Goal: Book appointment/travel/reservation

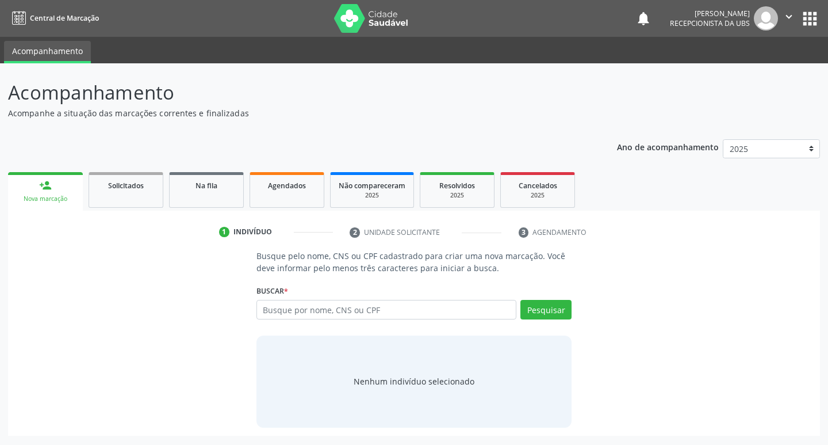
click at [388, 314] on input "text" at bounding box center [387, 310] width 261 height 20
type input "898003446288386"
click at [550, 319] on div "Pesquisar" at bounding box center [544, 314] width 55 height 28
click at [553, 316] on button "Pesquisar" at bounding box center [546, 310] width 51 height 20
type input "898003446288386"
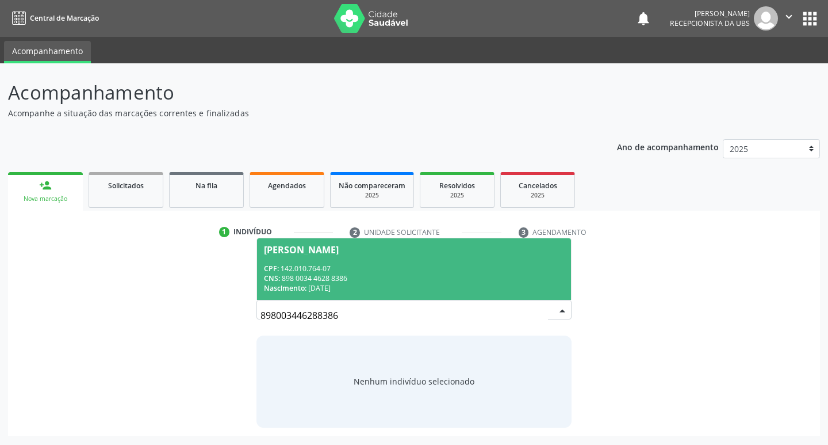
click at [362, 265] on div "CPF: 142.010.764-07" at bounding box center [414, 268] width 301 height 10
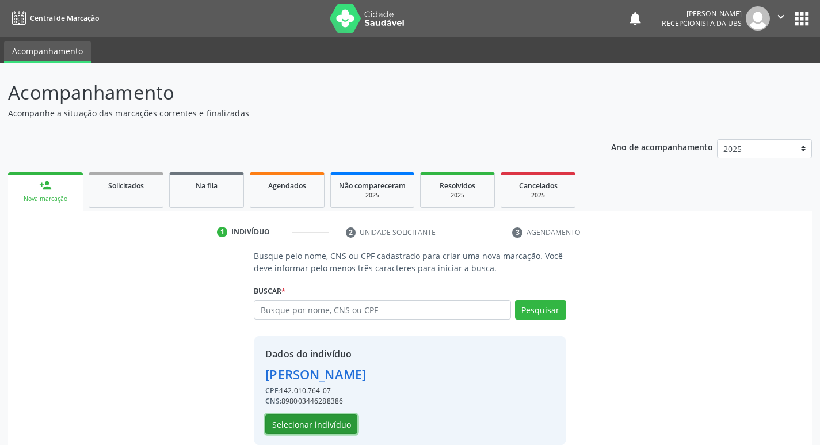
click at [327, 418] on button "Selecionar indivíduo" at bounding box center [311, 424] width 92 height 20
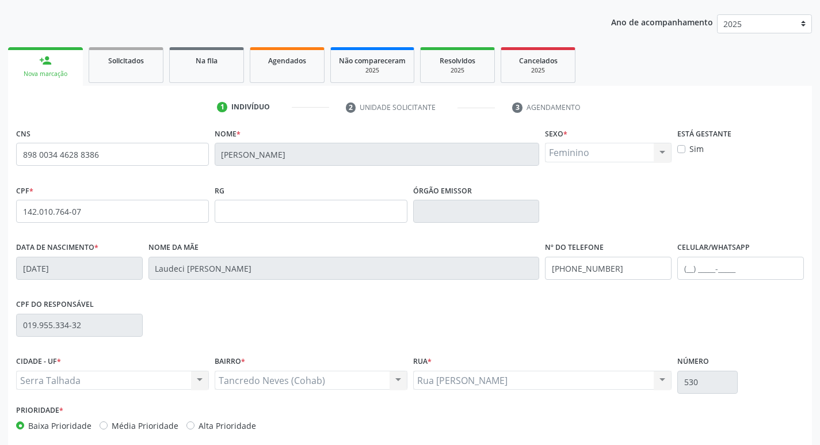
scroll to position [179, 0]
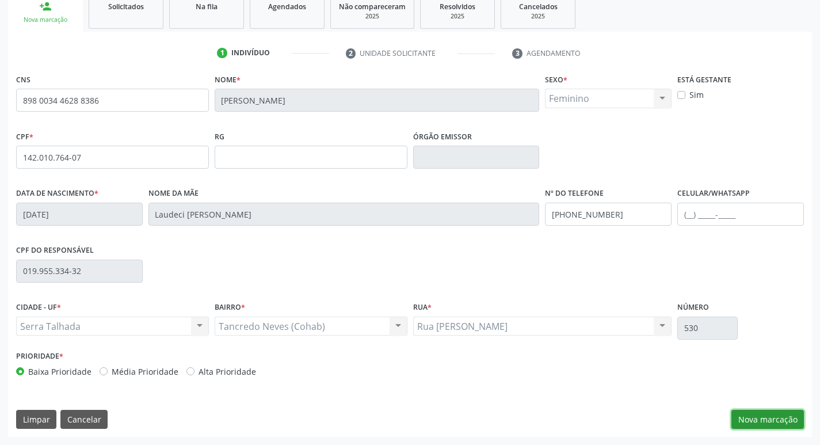
click at [745, 419] on button "Nova marcação" at bounding box center [767, 420] width 72 height 20
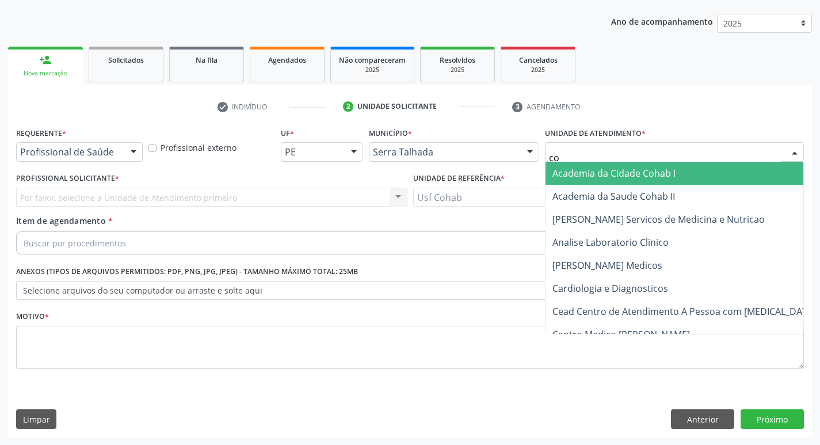
type input "coh"
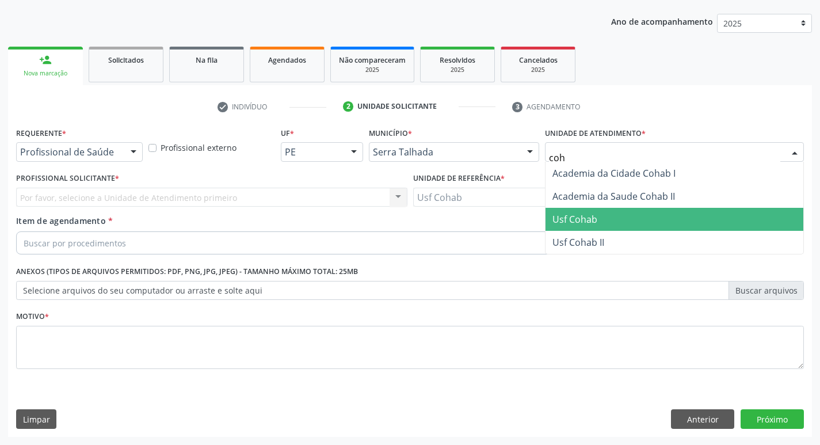
click at [591, 213] on span "Usf Cohab" at bounding box center [574, 219] width 45 height 13
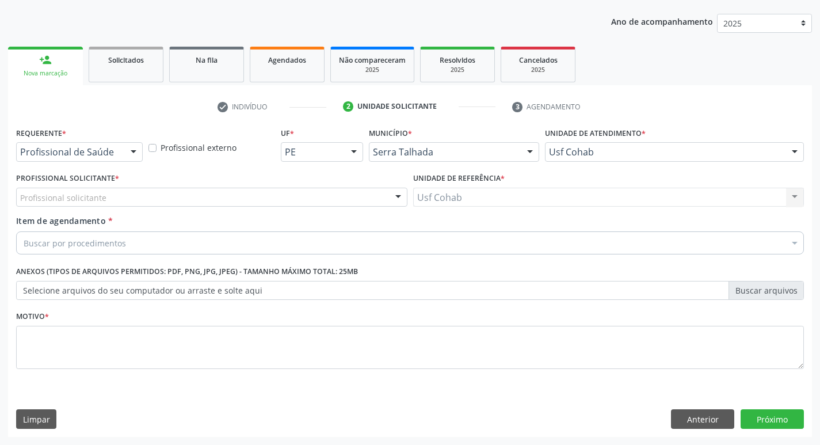
click at [316, 194] on div "Profissional solicitante" at bounding box center [211, 198] width 391 height 20
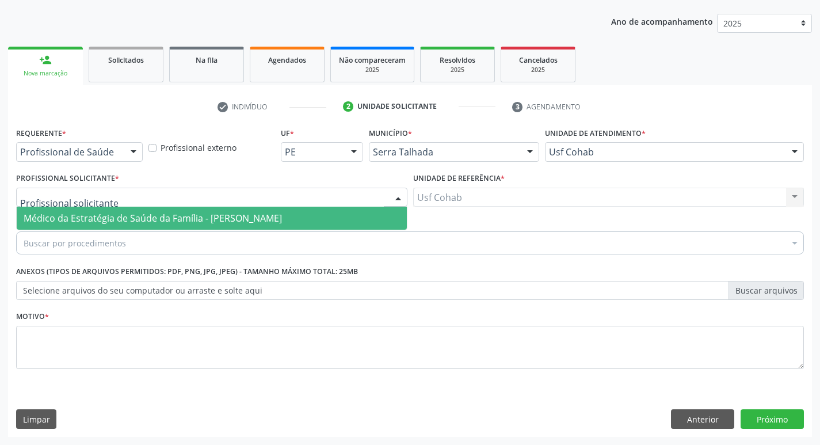
click at [282, 216] on span "Médico da Estratégia de Saúde da Família - [PERSON_NAME]" at bounding box center [153, 218] width 258 height 13
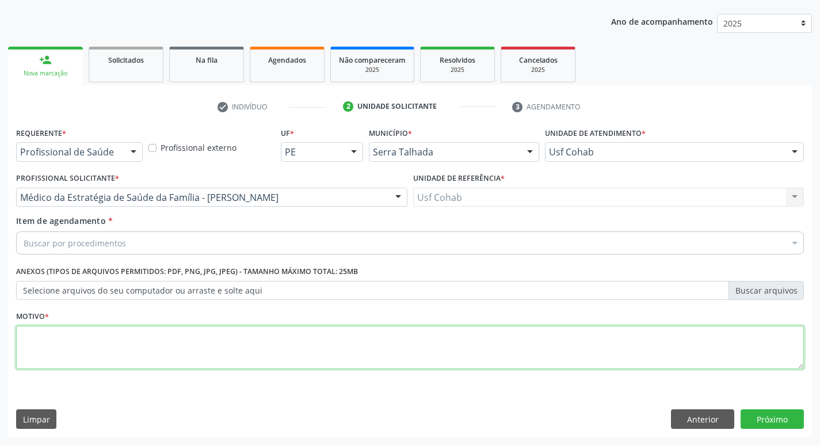
click at [186, 343] on textarea at bounding box center [409, 348] width 787 height 44
type textarea "-"
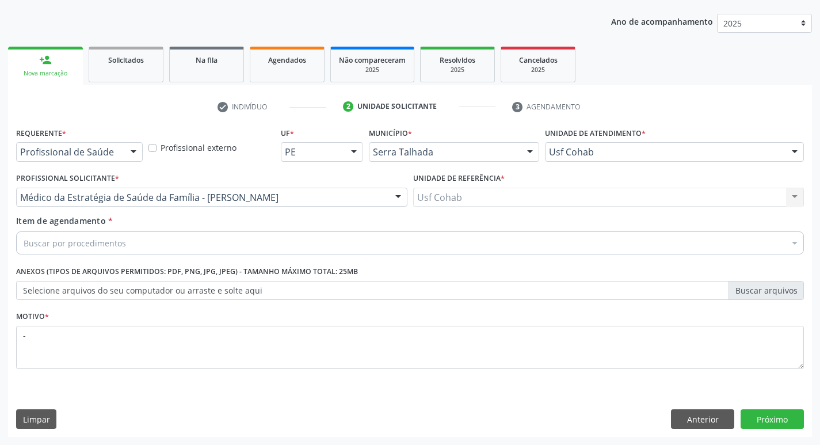
click at [211, 246] on div "Buscar por procedimentos" at bounding box center [409, 242] width 787 height 23
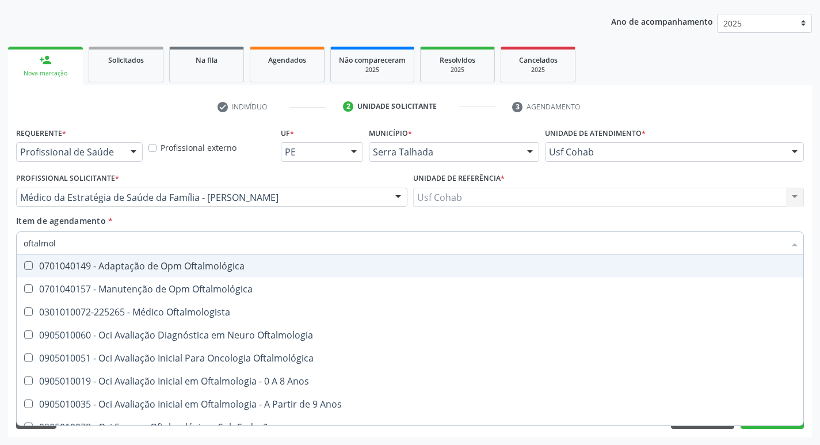
type input "oftalmolo"
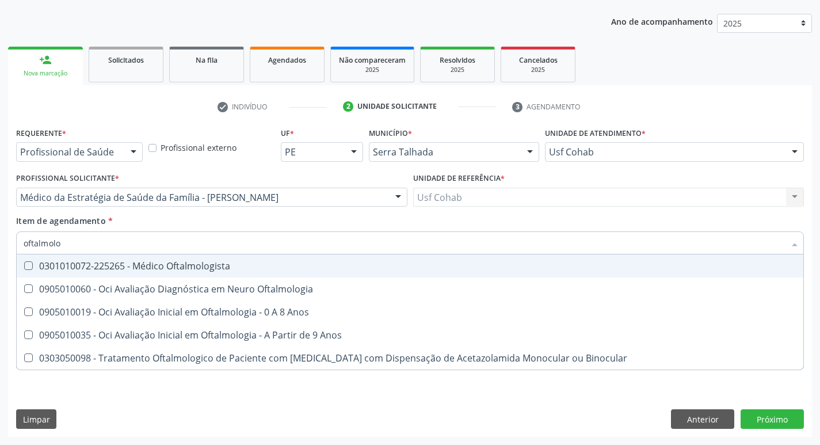
click at [220, 267] on div "0301010072-225265 - Médico Oftalmologista" at bounding box center [410, 265] width 772 height 9
checkbox Oftalmologista "true"
click at [7, 381] on div "Acompanhamento Acompanhe a situação das marcações correntes e finalizadas Relat…" at bounding box center [410, 191] width 820 height 507
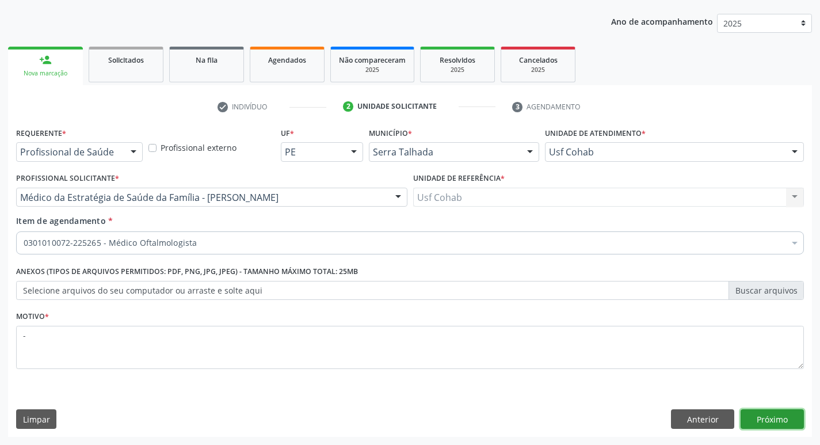
click at [760, 421] on button "Próximo" at bounding box center [771, 419] width 63 height 20
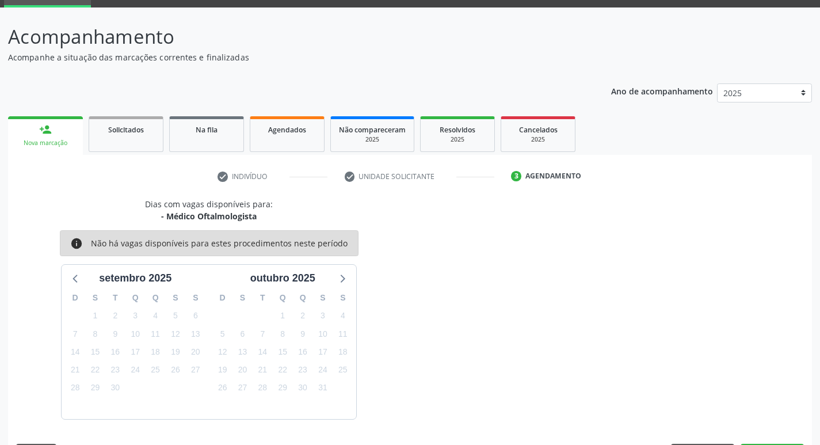
scroll to position [90, 0]
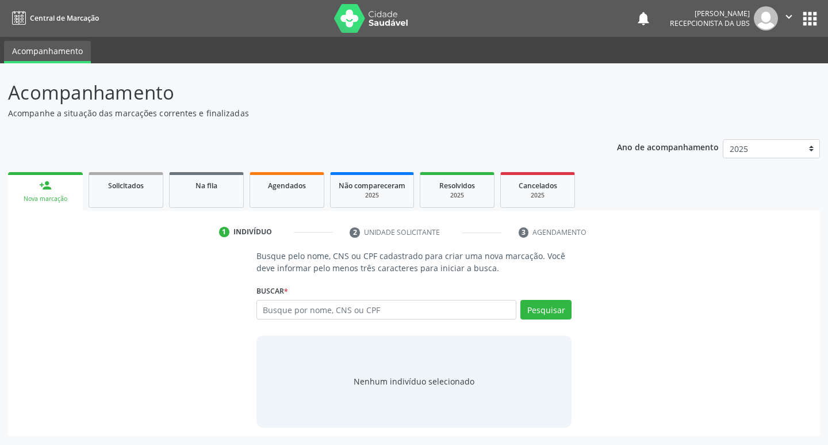
click at [350, 311] on input "text" at bounding box center [387, 310] width 261 height 20
type input "898003446288386"
click at [544, 313] on button "Pesquisar" at bounding box center [546, 310] width 51 height 20
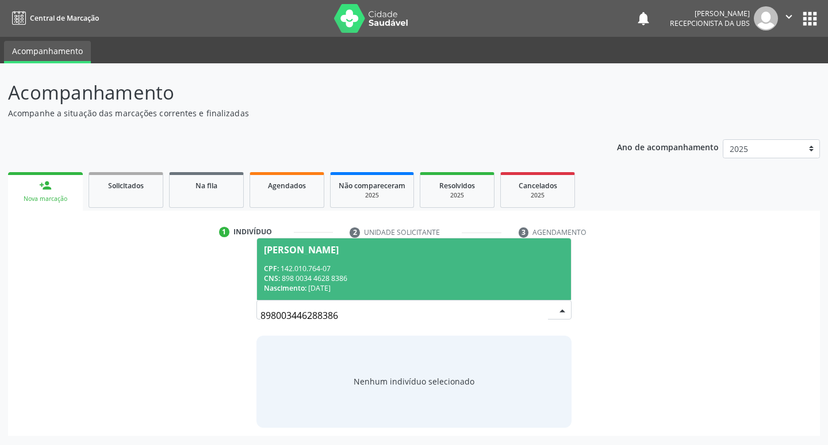
click at [410, 276] on div "CNS: 898 0034 4628 8386" at bounding box center [414, 278] width 301 height 10
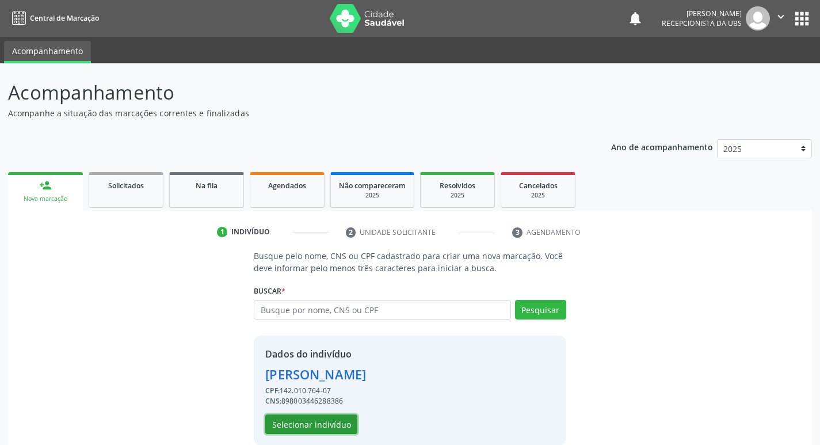
click at [322, 425] on button "Selecionar indivíduo" at bounding box center [311, 424] width 92 height 20
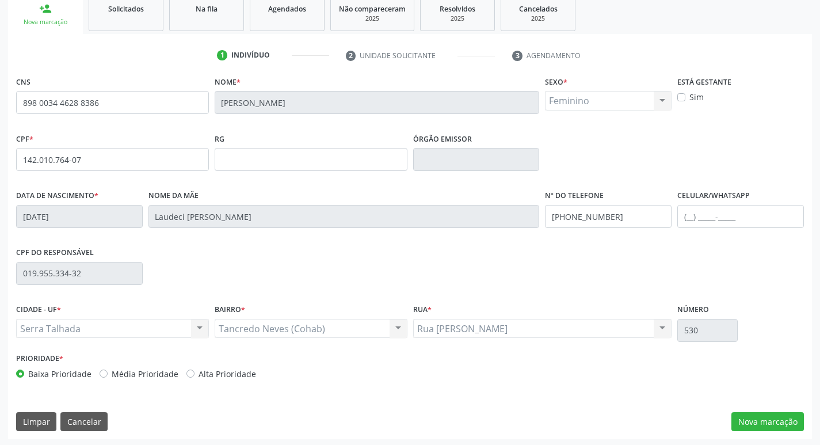
scroll to position [179, 0]
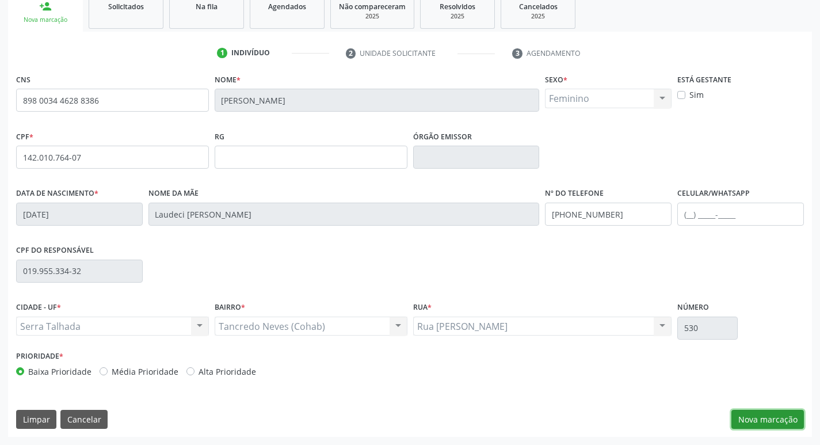
click at [771, 413] on button "Nova marcação" at bounding box center [767, 420] width 72 height 20
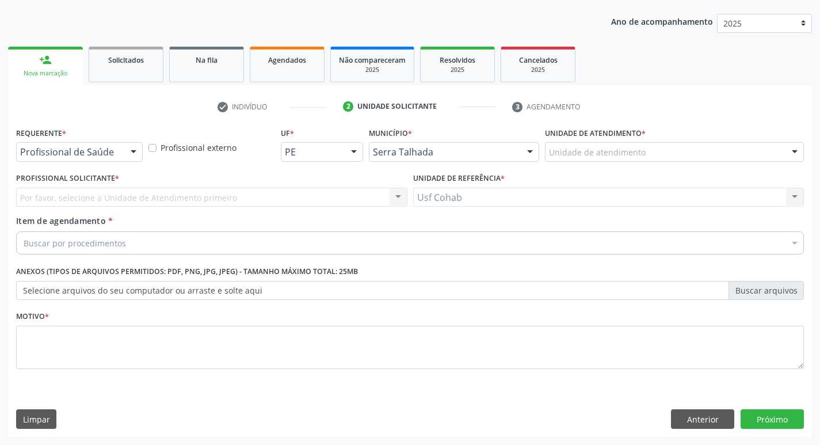
scroll to position [125, 0]
click at [605, 145] on div "Unidade de atendimento" at bounding box center [674, 152] width 259 height 20
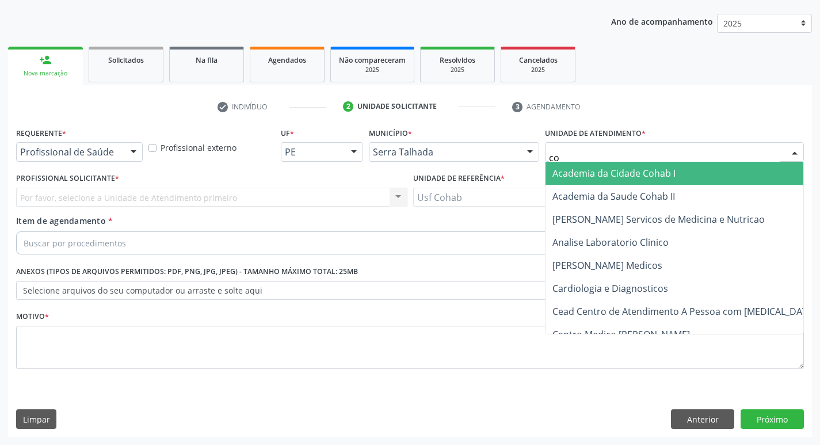
type input "coh"
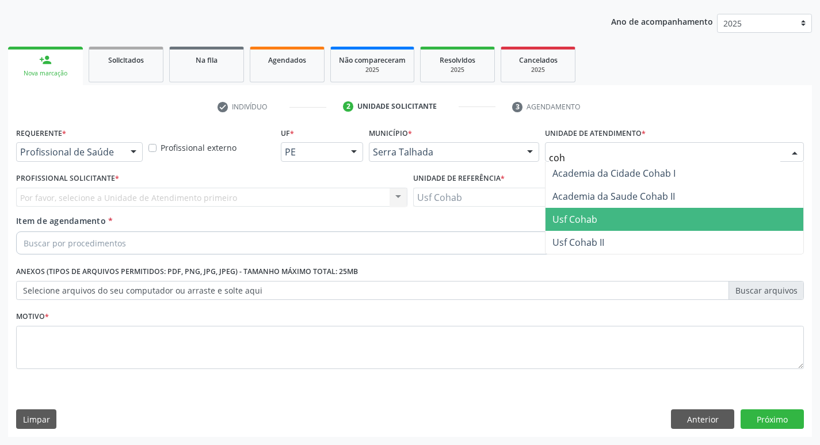
click at [567, 216] on span "Usf Cohab" at bounding box center [574, 219] width 45 height 13
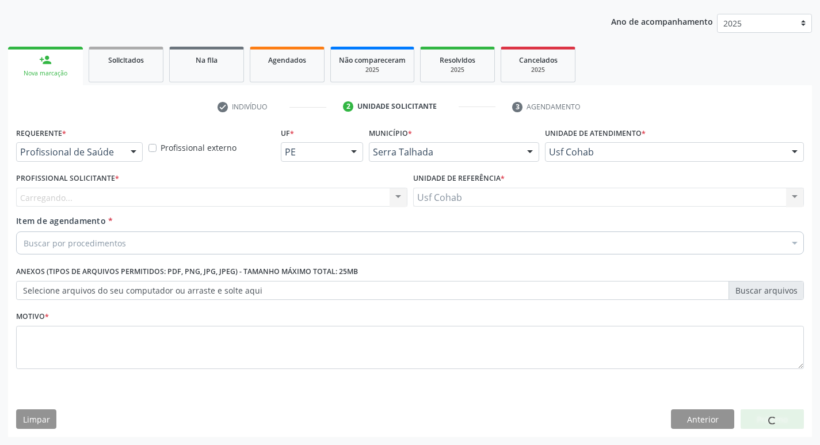
click at [296, 200] on div "Carregando... Nenhum resultado encontrado para: " " Não há nenhuma opção para s…" at bounding box center [211, 198] width 391 height 20
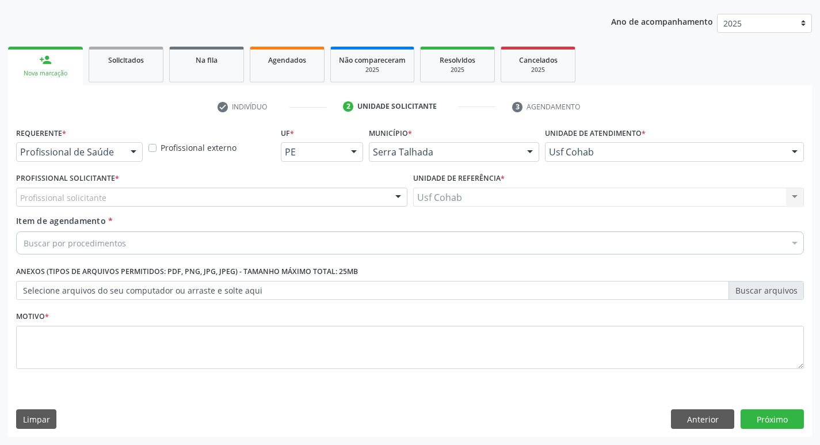
click at [296, 200] on div "Profissional solicitante" at bounding box center [211, 198] width 391 height 20
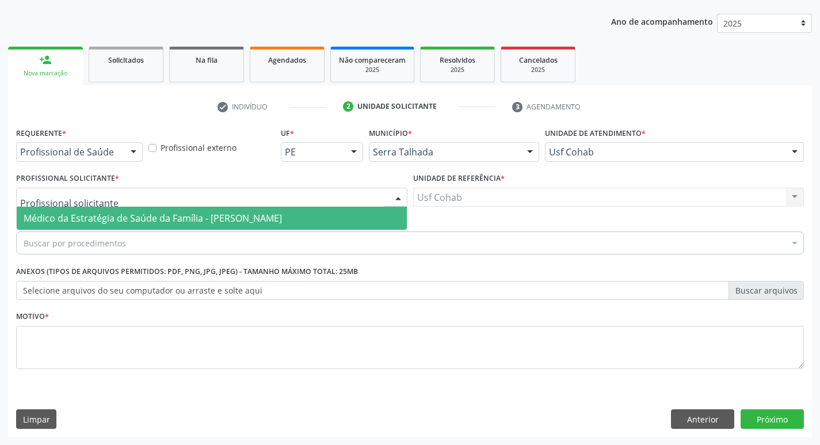
click at [278, 218] on span "Médico da Estratégia de Saúde da Família - [PERSON_NAME]" at bounding box center [153, 218] width 258 height 13
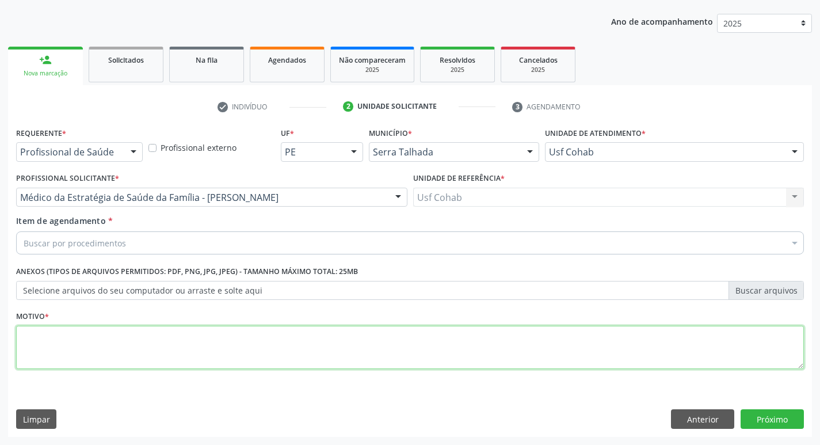
click at [228, 351] on textarea at bounding box center [409, 348] width 787 height 44
type textarea "-"
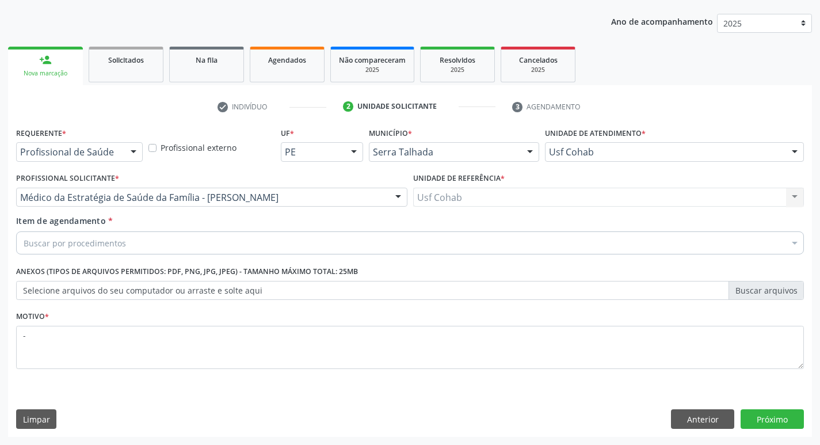
click at [198, 242] on div "Buscar por procedimentos" at bounding box center [409, 242] width 787 height 23
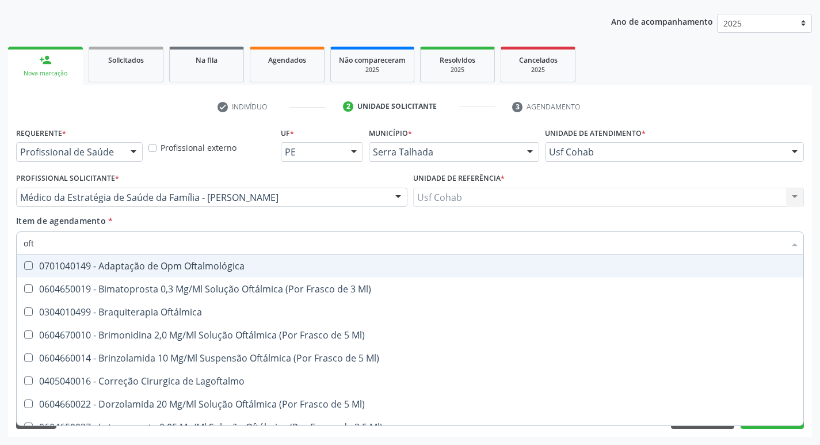
type input "ofta"
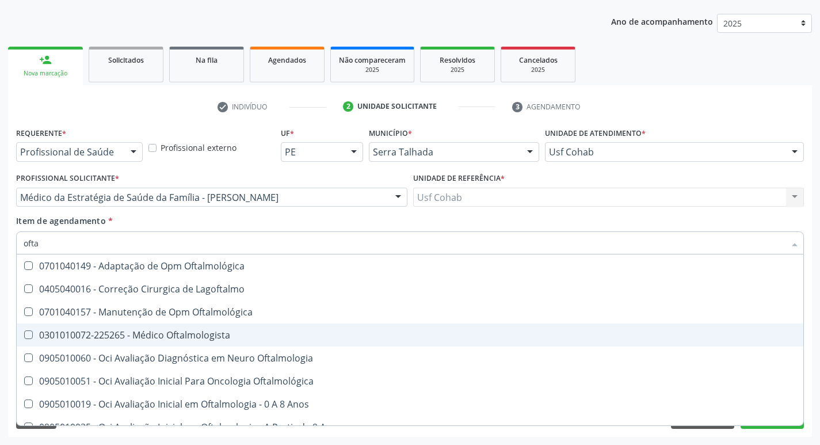
click at [202, 334] on div "0301010072-225265 - Médico Oftalmologista" at bounding box center [410, 334] width 772 height 9
checkbox Oftalmologista "true"
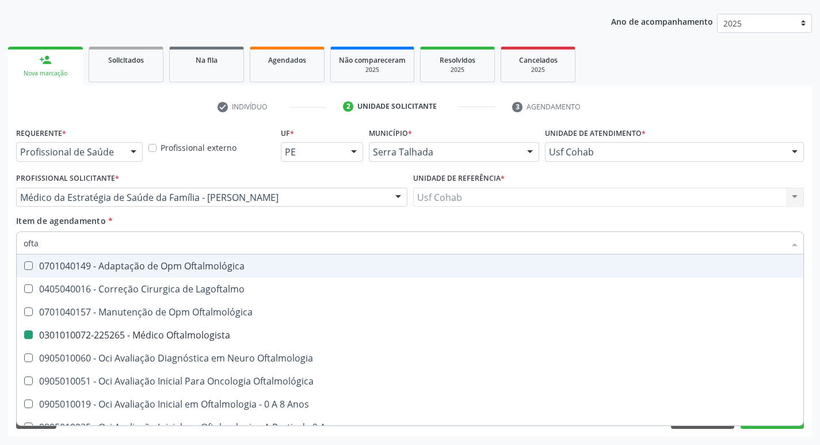
drag, startPoint x: 702, startPoint y: 220, endPoint x: 526, endPoint y: 286, distance: 187.8
click at [702, 220] on div "Item de agendamento * ofta Desfazer seleção 0701040149 - Adaptação de Opm Oftal…" at bounding box center [409, 233] width 787 height 36
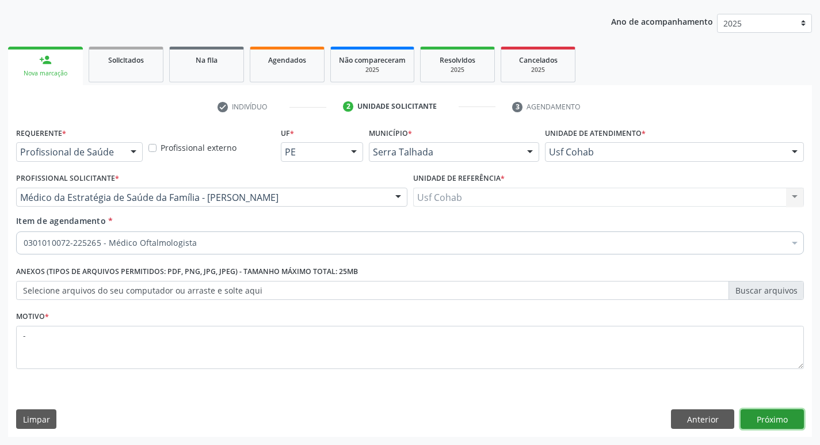
click at [774, 414] on button "Próximo" at bounding box center [771, 419] width 63 height 20
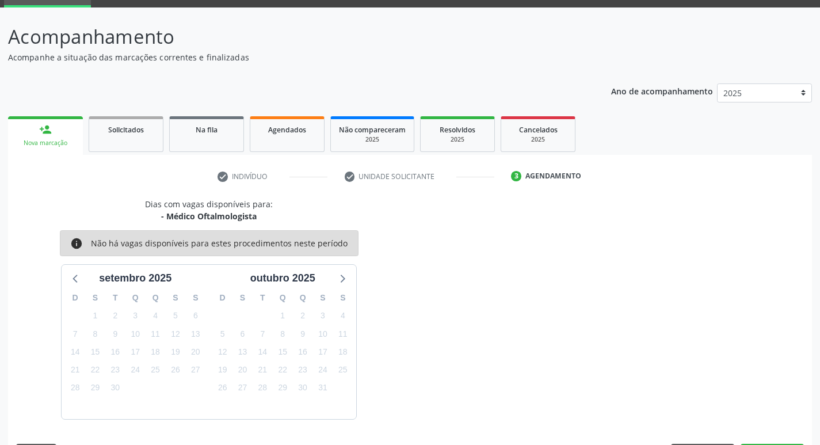
scroll to position [90, 0]
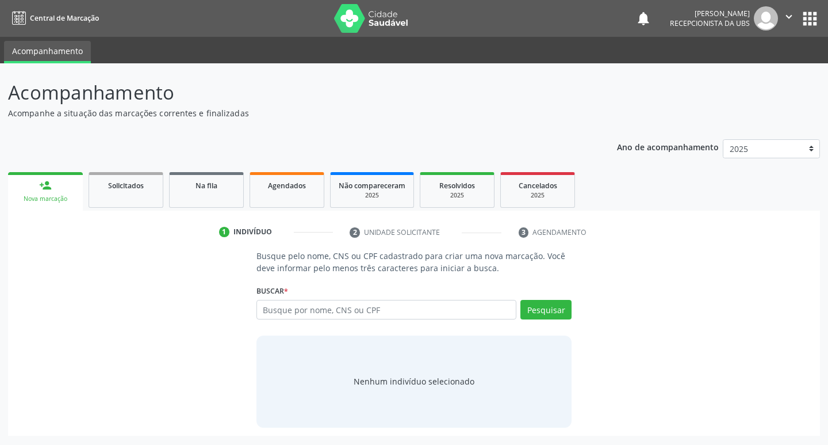
click at [376, 311] on input "text" at bounding box center [387, 310] width 261 height 20
type input "898002387307536"
click at [539, 315] on button "Pesquisar" at bounding box center [546, 310] width 51 height 20
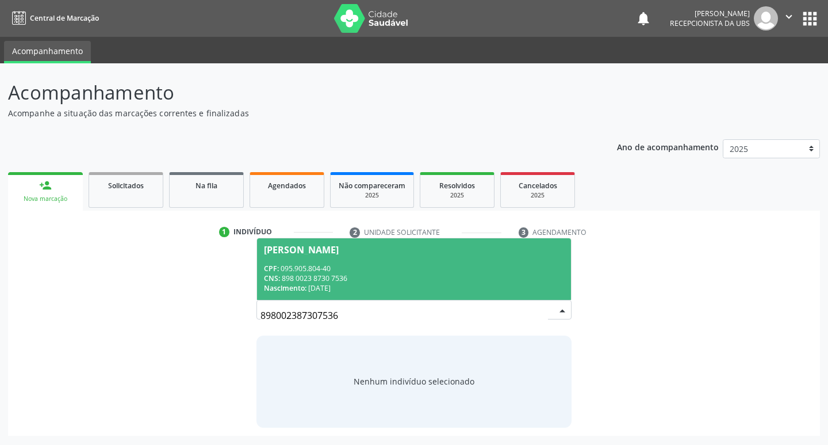
click at [339, 250] on div "[PERSON_NAME]" at bounding box center [301, 249] width 75 height 9
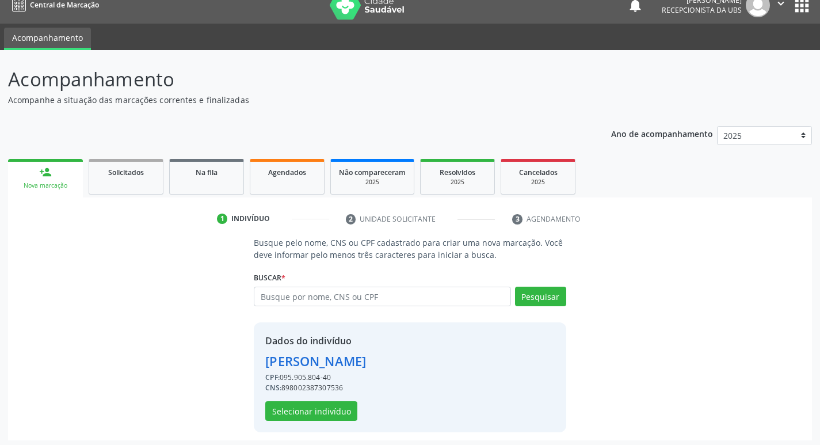
scroll to position [17, 0]
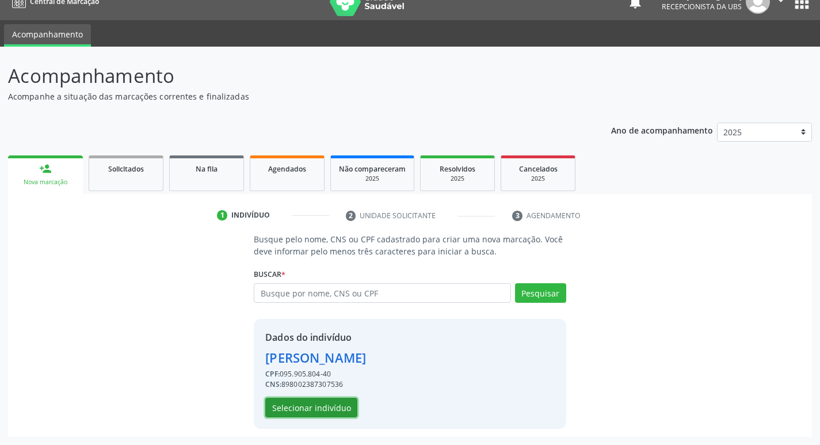
click at [326, 399] on button "Selecionar indivíduo" at bounding box center [311, 407] width 92 height 20
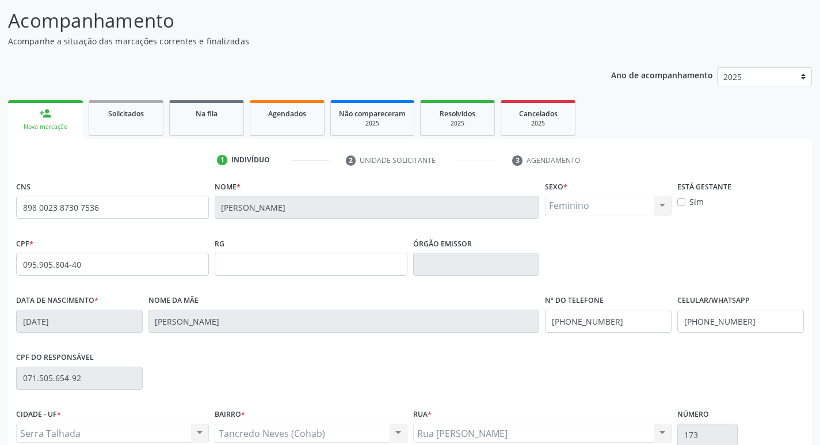
scroll to position [179, 0]
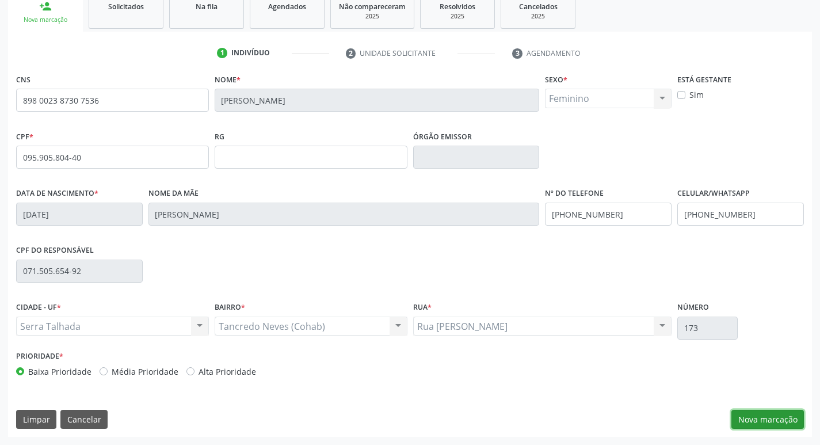
click at [767, 415] on button "Nova marcação" at bounding box center [767, 420] width 72 height 20
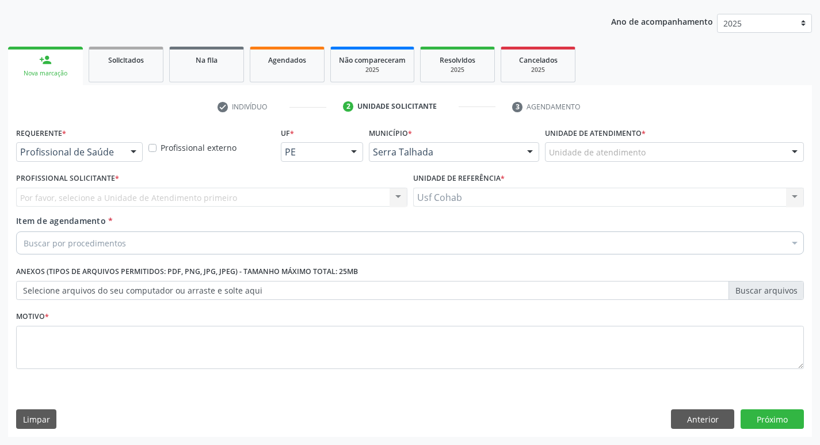
scroll to position [125, 0]
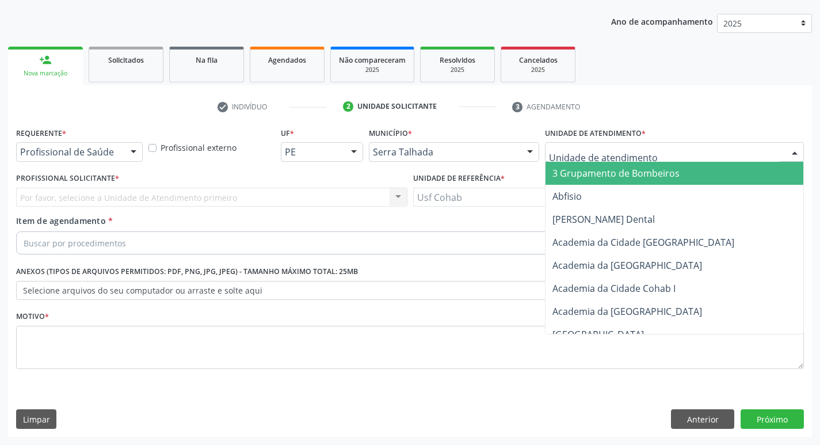
click at [673, 154] on div at bounding box center [674, 152] width 259 height 20
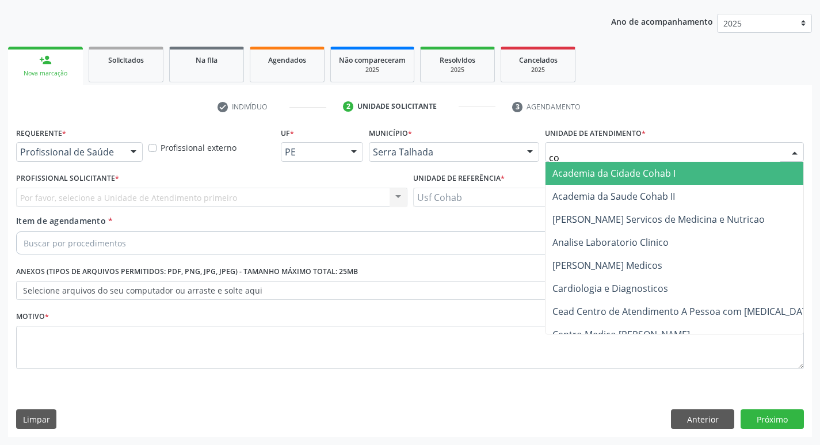
type input "coh"
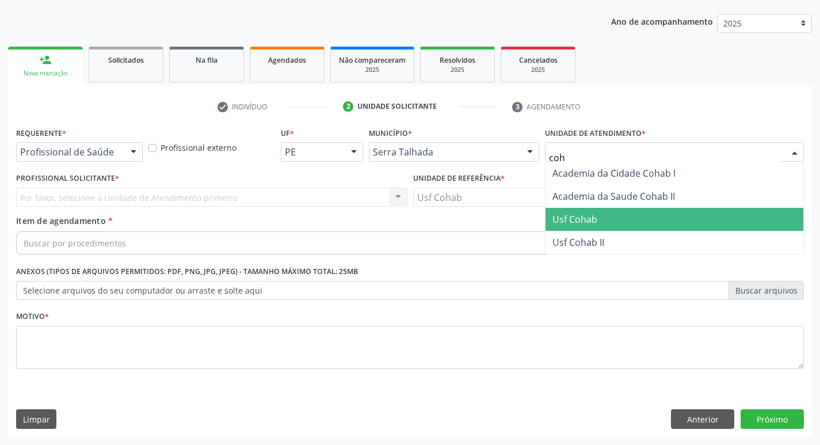
drag, startPoint x: 636, startPoint y: 211, endPoint x: 587, endPoint y: 212, distance: 49.5
click at [636, 211] on span "Usf Cohab" at bounding box center [674, 219] width 258 height 23
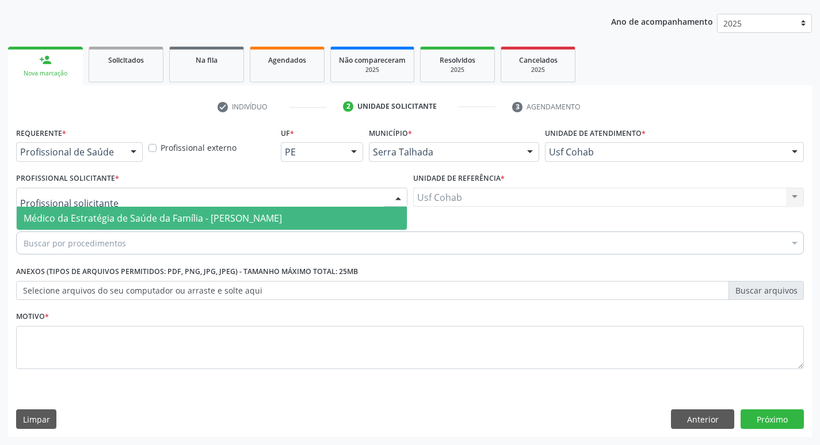
click at [332, 192] on div at bounding box center [211, 198] width 391 height 20
click at [304, 220] on span "Médico da Estratégia de Saúde da Família - [PERSON_NAME]" at bounding box center [212, 217] width 390 height 23
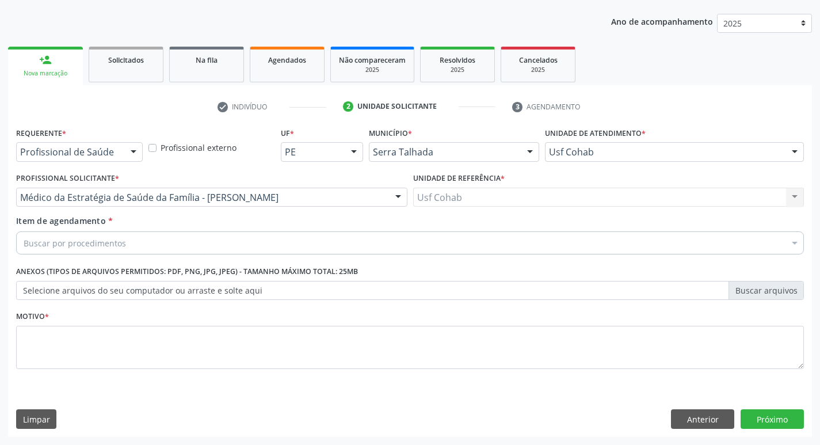
click at [194, 249] on div "Buscar por procedimentos" at bounding box center [409, 242] width 787 height 23
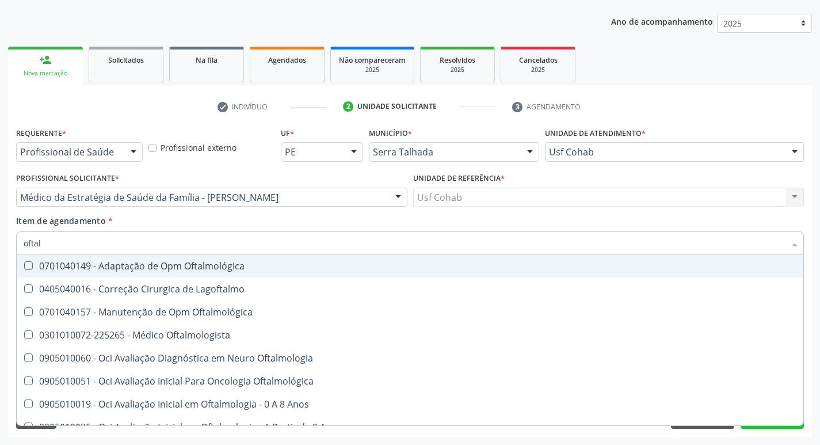
type input "oftalm"
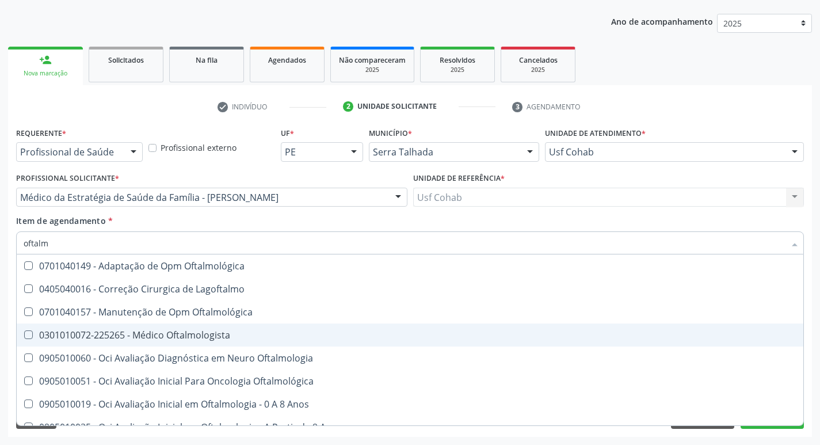
drag, startPoint x: 205, startPoint y: 335, endPoint x: 44, endPoint y: 274, distance: 172.7
click at [202, 335] on div "0301010072-225265 - Médico Oftalmologista" at bounding box center [410, 334] width 772 height 9
checkbox Oftalmologista "true"
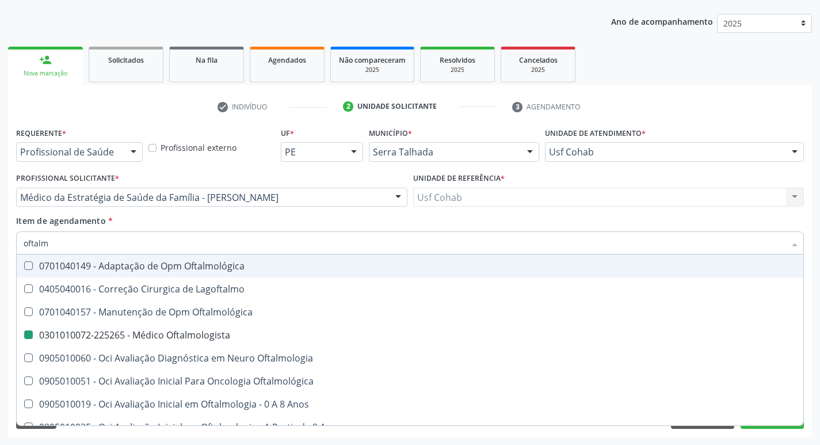
click at [0, 236] on div "Acompanhamento Acompanhe a situação das marcações correntes e finalizadas Relat…" at bounding box center [410, 191] width 820 height 507
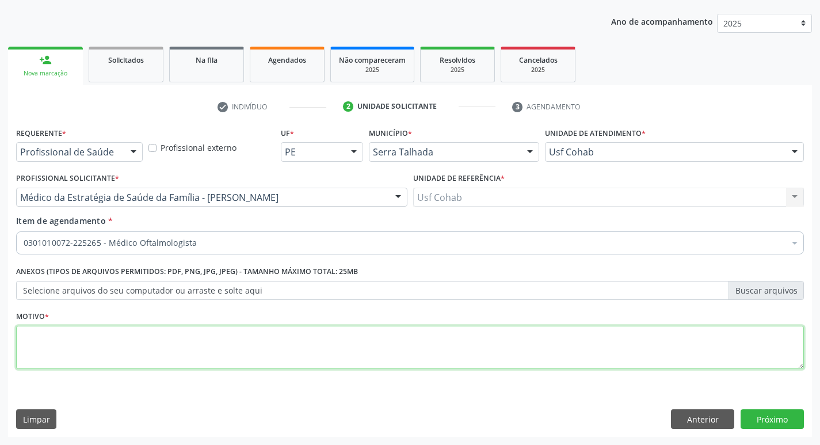
click at [118, 339] on textarea at bounding box center [409, 348] width 787 height 44
type textarea "-"
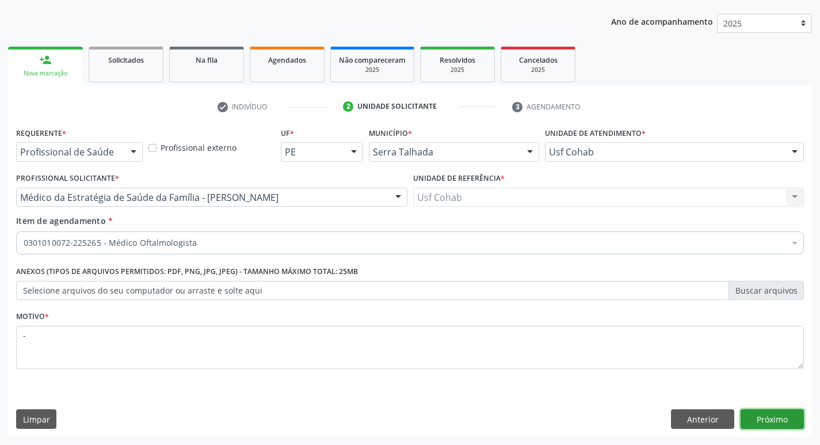
click at [767, 422] on button "Próximo" at bounding box center [771, 419] width 63 height 20
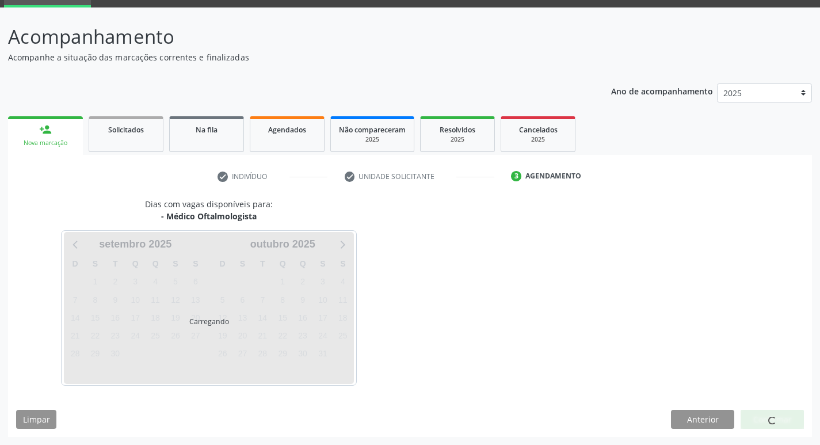
scroll to position [56, 0]
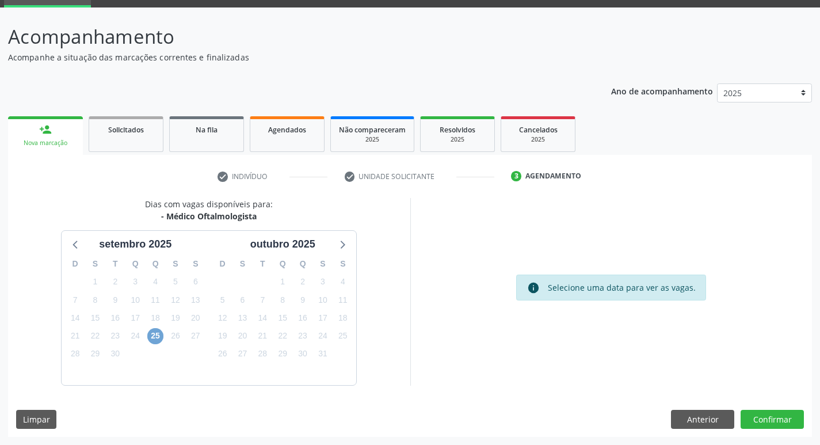
click at [153, 338] on span "25" at bounding box center [155, 336] width 16 height 16
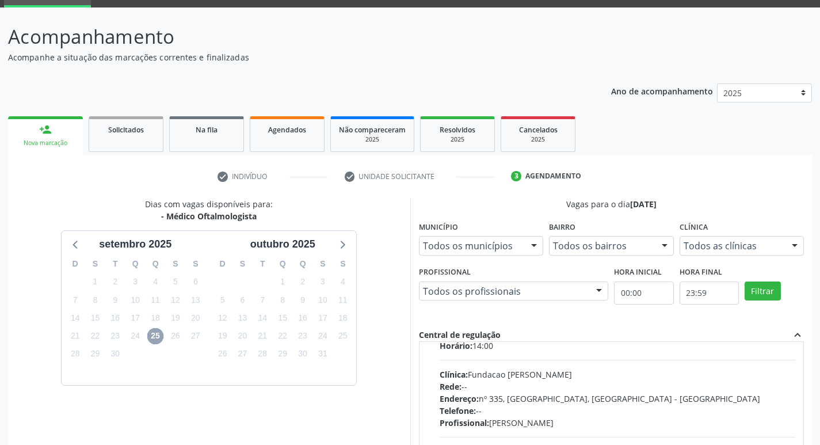
scroll to position [58, 0]
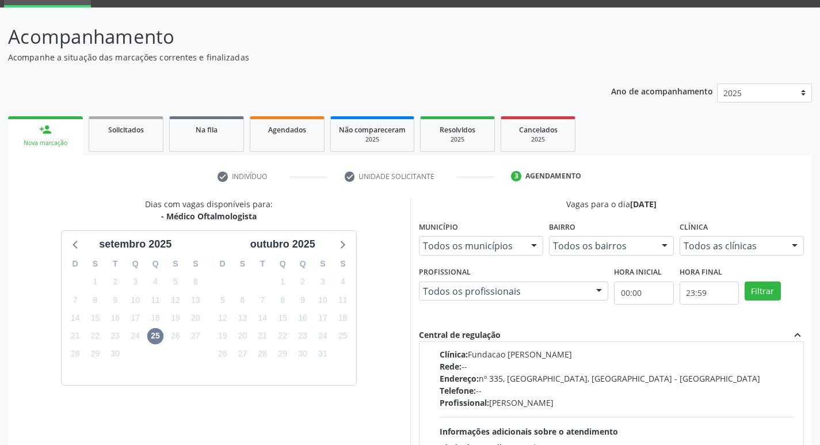
click at [570, 382] on div "Endereço: [STREET_ADDRESS]" at bounding box center [617, 378] width 356 height 12
click at [435, 311] on input "Ordem de chegada Consumidos: 3 / 6 Horário: 14:00 Clínica: Fundacao [PERSON_NAM…" at bounding box center [431, 306] width 8 height 10
radio input "true"
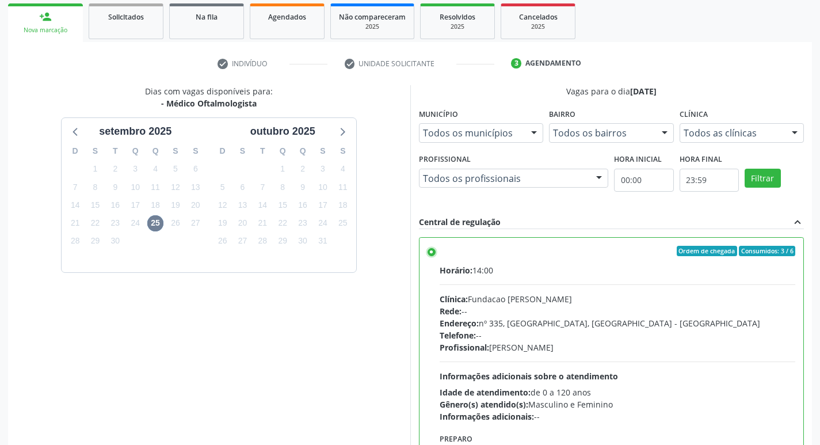
scroll to position [243, 0]
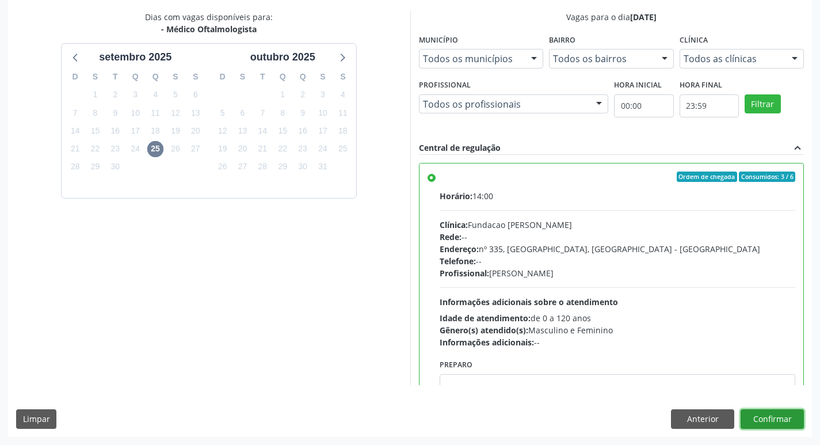
click at [751, 419] on button "Confirmar" at bounding box center [771, 419] width 63 height 20
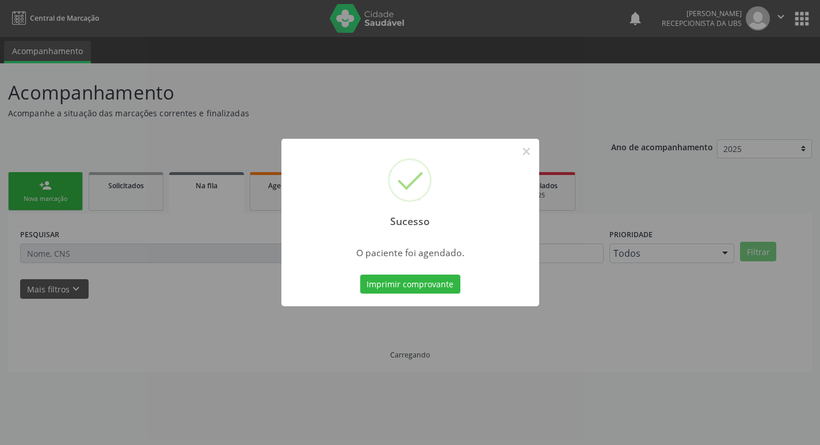
scroll to position [0, 0]
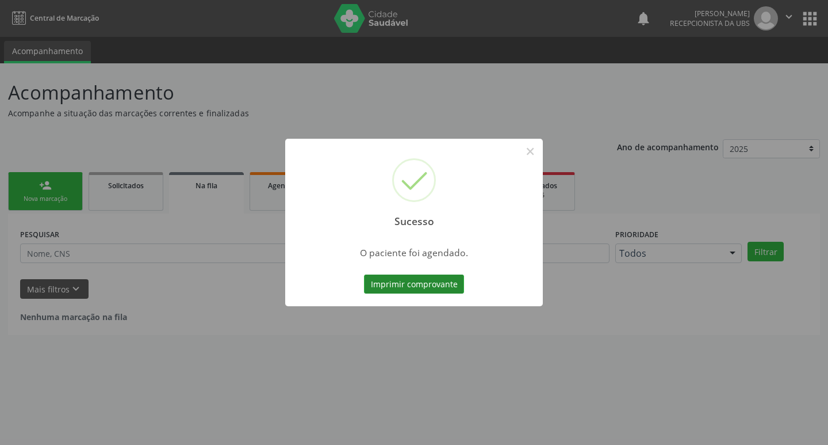
click at [379, 281] on button "Imprimir comprovante" at bounding box center [414, 284] width 100 height 20
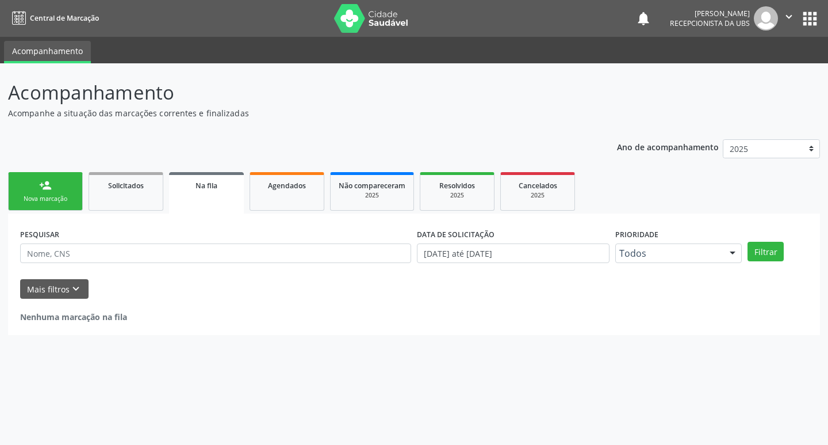
click at [48, 183] on div "person_add" at bounding box center [45, 185] width 13 height 13
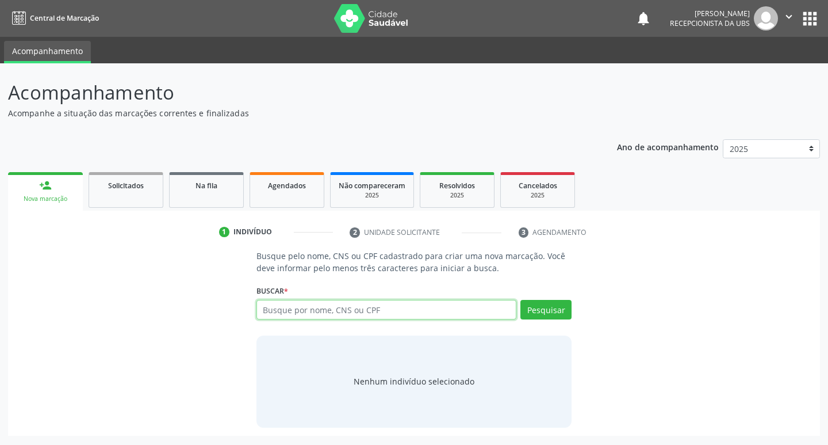
click at [324, 314] on input "text" at bounding box center [387, 310] width 261 height 20
type input "898003443119508"
click at [550, 311] on button "Pesquisar" at bounding box center [546, 310] width 51 height 20
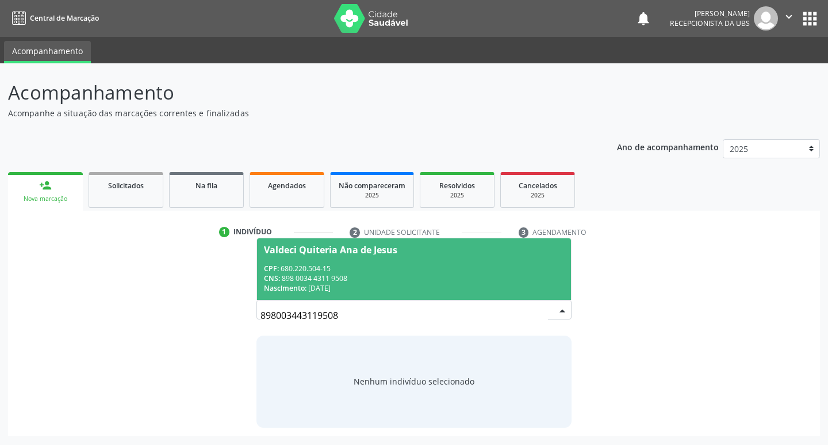
click at [498, 261] on span "Valdeci Quiteria Ana de Jesus CPF: 680.220.504-15 CNS: 898 0034 4311 9508 Nasci…" at bounding box center [414, 269] width 315 height 62
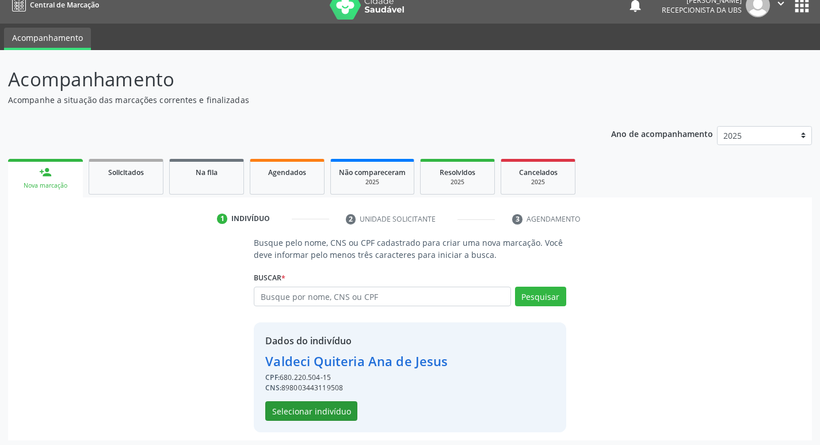
scroll to position [17, 0]
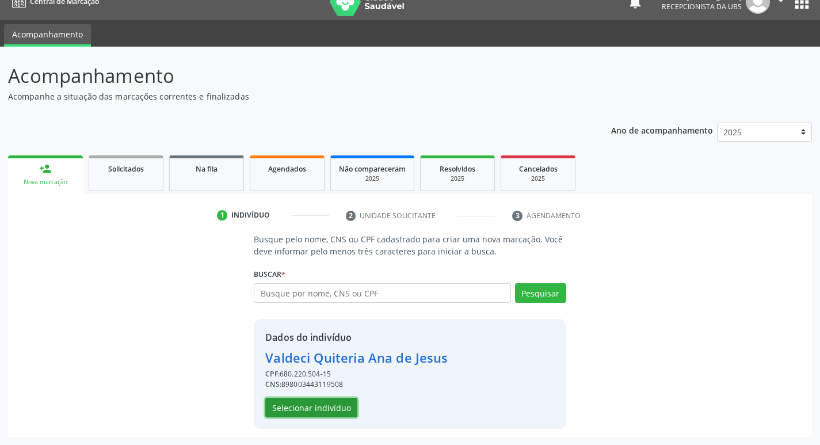
click at [331, 408] on button "Selecionar indivíduo" at bounding box center [311, 407] width 92 height 20
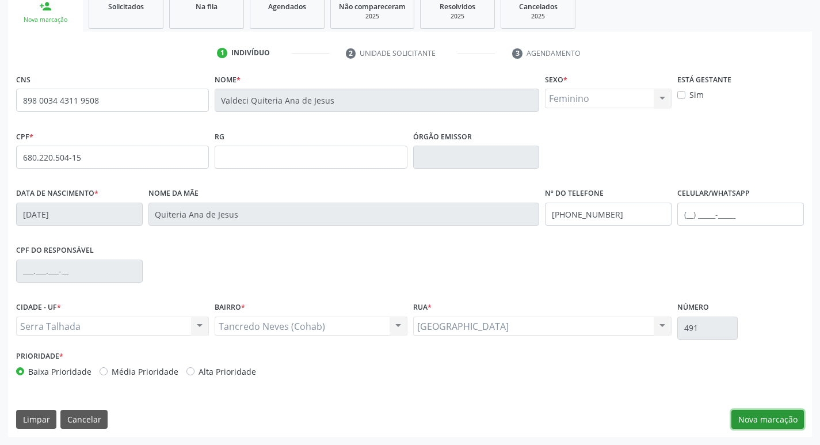
click at [756, 417] on button "Nova marcação" at bounding box center [767, 420] width 72 height 20
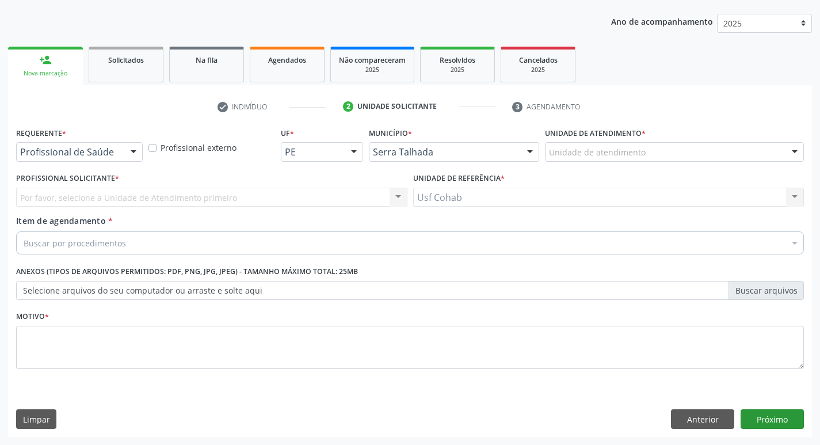
scroll to position [125, 0]
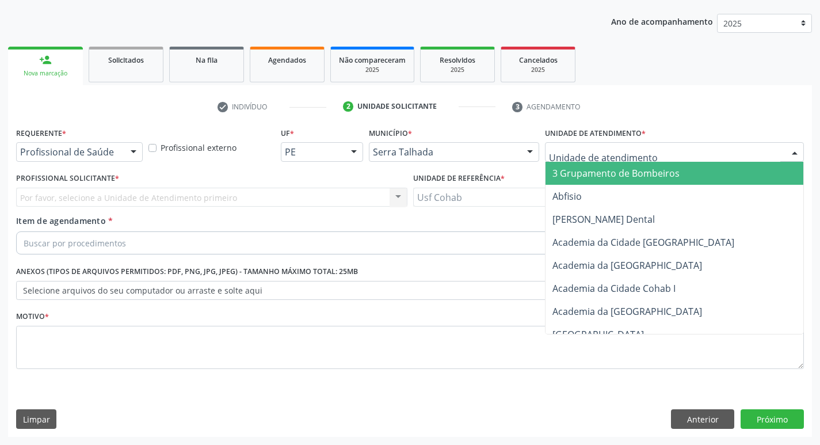
drag, startPoint x: 633, startPoint y: 145, endPoint x: 639, endPoint y: 150, distance: 7.4
click at [633, 147] on div at bounding box center [674, 152] width 259 height 20
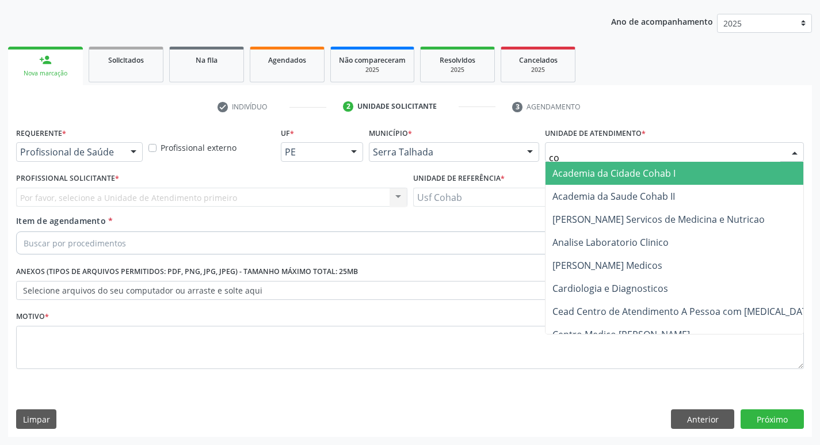
type input "coh"
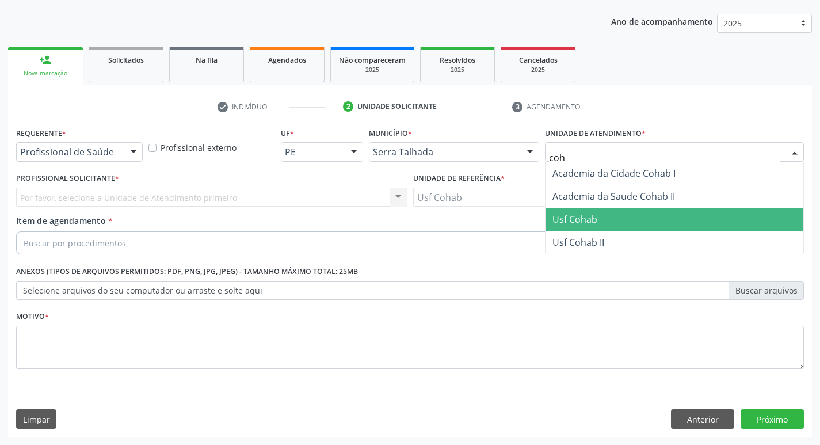
drag, startPoint x: 596, startPoint y: 221, endPoint x: 523, endPoint y: 220, distance: 72.5
click at [596, 220] on span "Usf Cohab" at bounding box center [574, 219] width 45 height 13
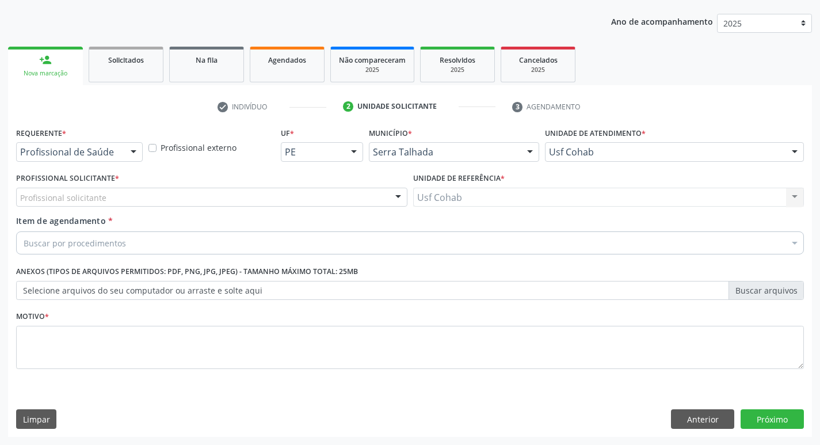
click at [159, 197] on div "Profissional solicitante" at bounding box center [211, 198] width 391 height 20
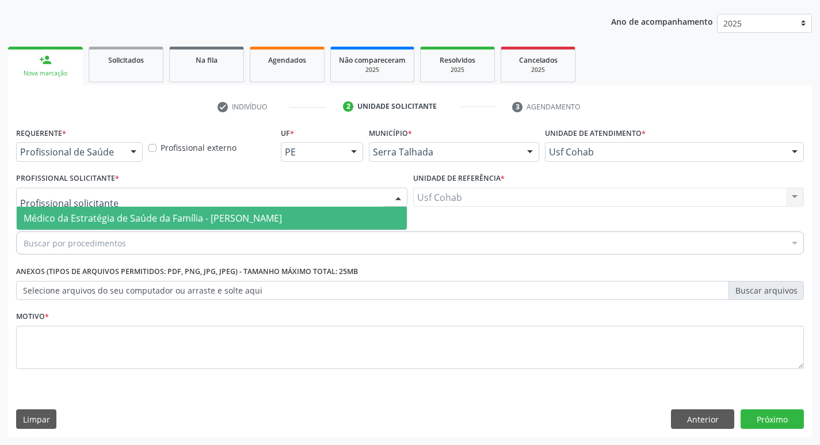
click at [157, 216] on span "Médico da Estratégia de Saúde da Família - [PERSON_NAME]" at bounding box center [153, 218] width 258 height 13
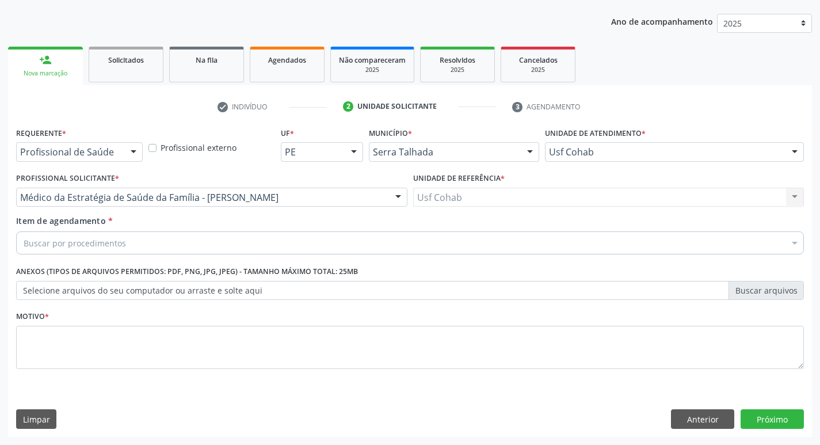
click at [159, 246] on div "Buscar por procedimentos" at bounding box center [409, 242] width 787 height 23
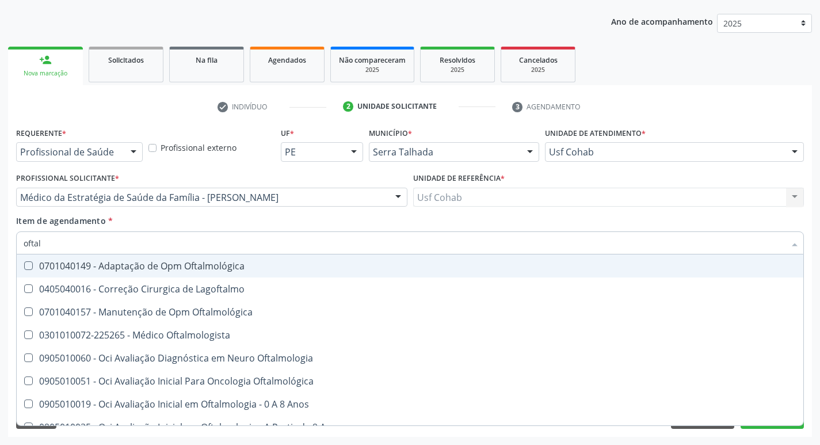
type input "oftalm"
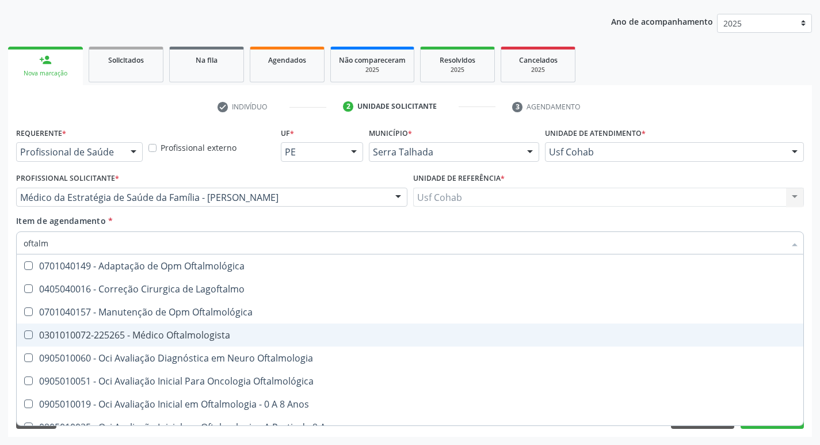
click at [143, 335] on div "0301010072-225265 - Médico Oftalmologista" at bounding box center [410, 334] width 772 height 9
checkbox Oftalmologista "true"
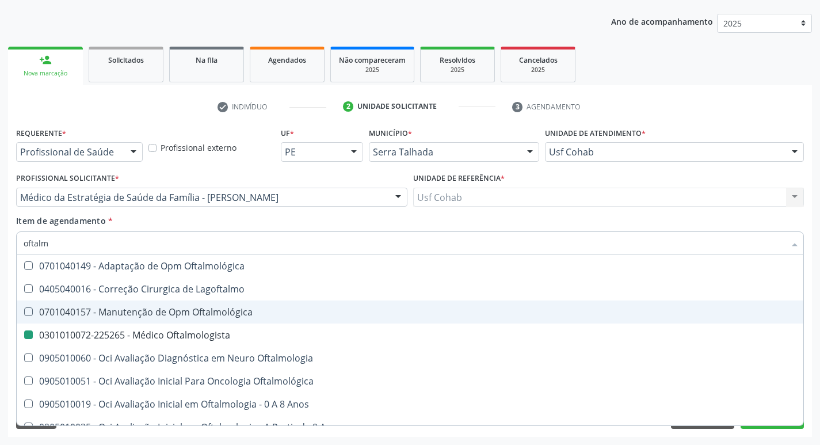
click at [0, 293] on div "Acompanhamento Acompanhe a situação das marcações correntes e finalizadas Relat…" at bounding box center [410, 191] width 820 height 507
checkbox Lagoftalmo "true"
checkbox Oftalmologista "false"
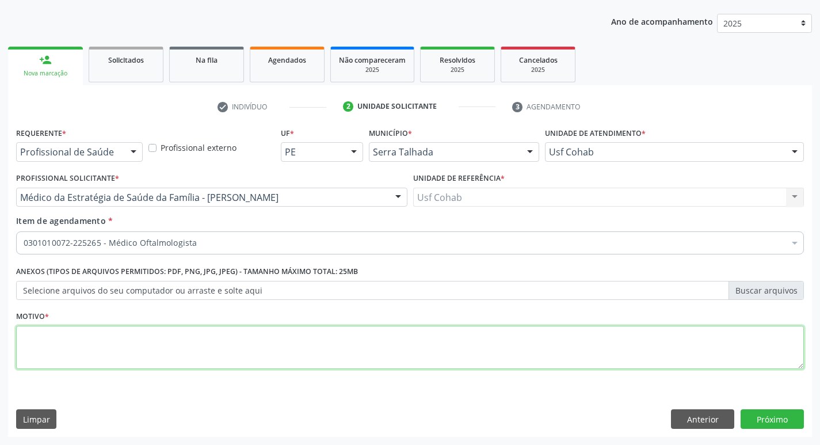
click at [311, 361] on textarea at bounding box center [409, 348] width 787 height 44
type textarea "-"
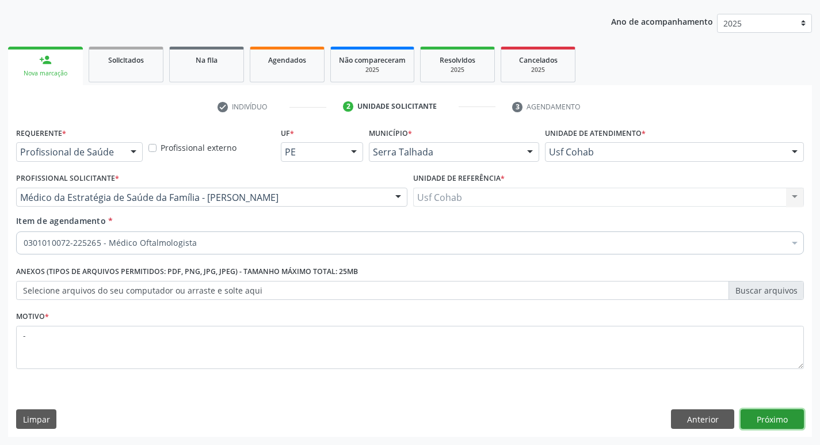
click at [782, 416] on button "Próximo" at bounding box center [771, 419] width 63 height 20
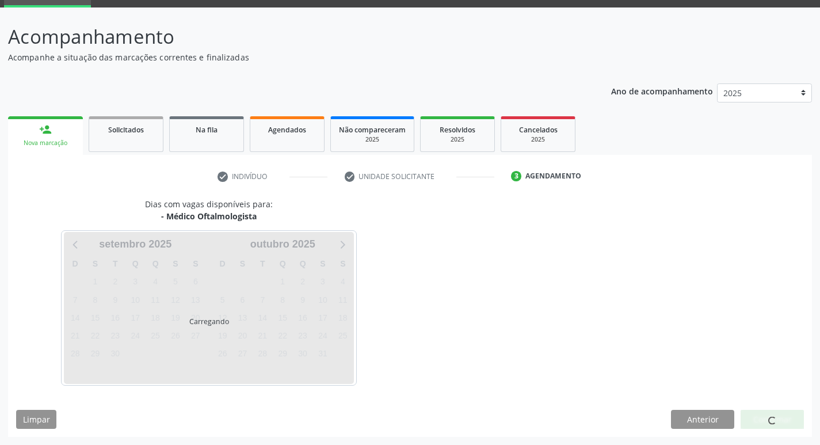
scroll to position [56, 0]
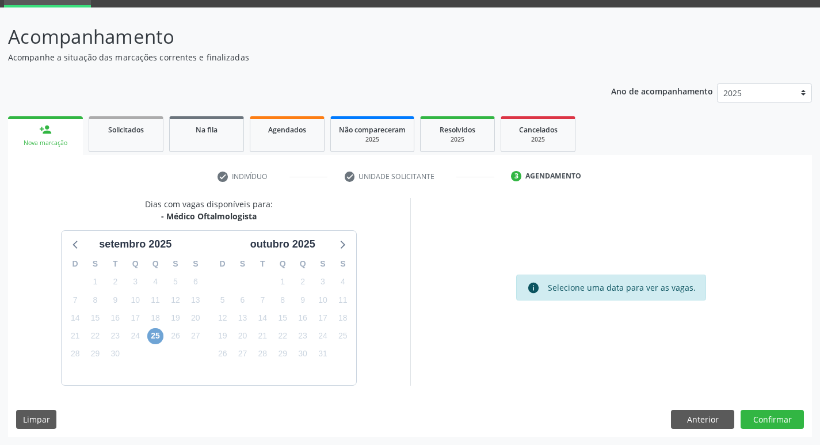
click at [151, 334] on span "25" at bounding box center [155, 336] width 16 height 16
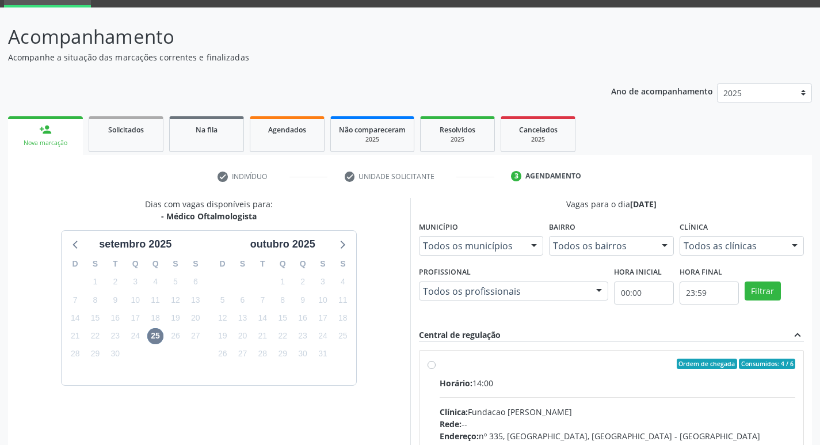
click at [577, 381] on div "Horário: 14:00" at bounding box center [617, 383] width 356 height 12
click at [435, 369] on input "Ordem de chegada Consumidos: 4 / 6 Horário: 14:00 Clínica: Fundacao [PERSON_NAM…" at bounding box center [431, 363] width 8 height 10
radio input "true"
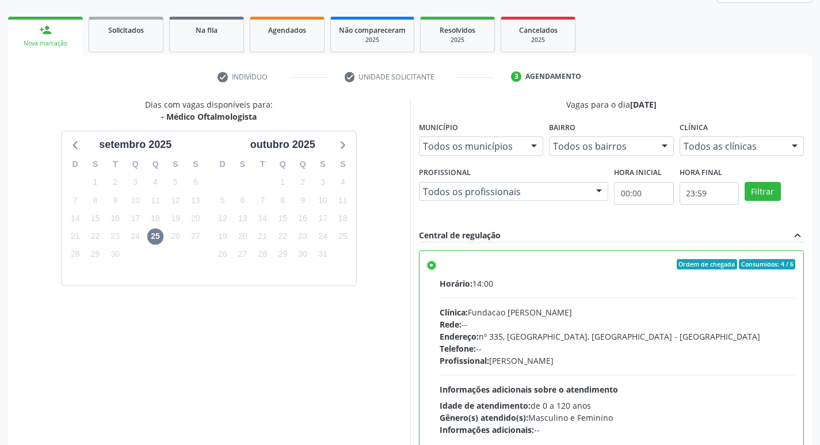
scroll to position [243, 0]
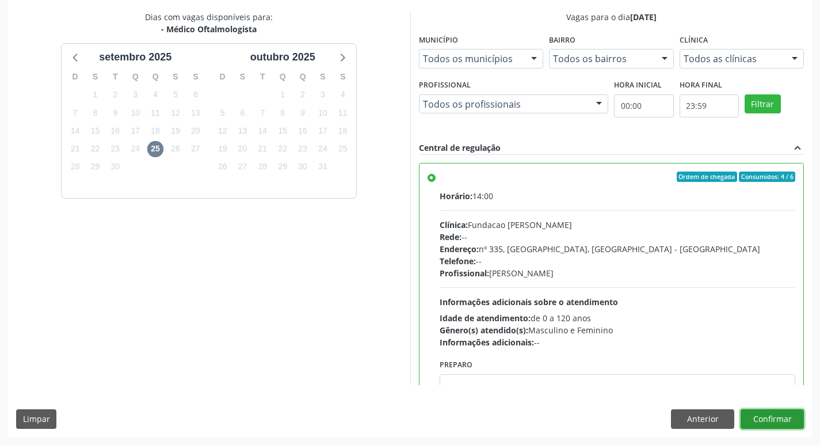
click at [776, 422] on button "Confirmar" at bounding box center [771, 419] width 63 height 20
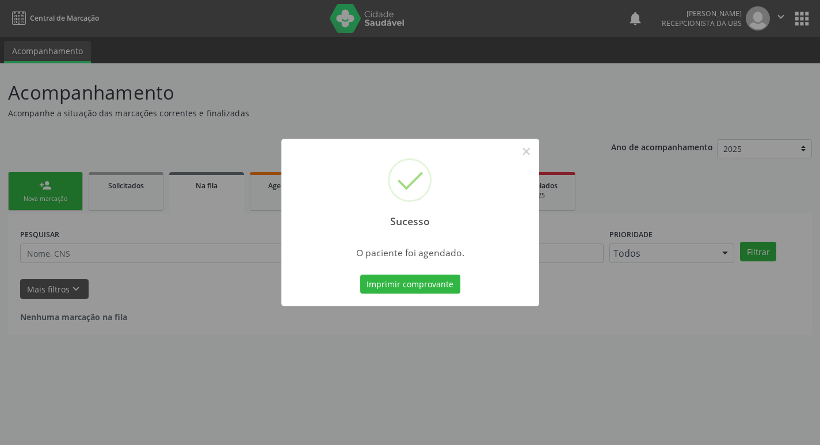
scroll to position [0, 0]
click at [403, 289] on button "Imprimir comprovante" at bounding box center [414, 284] width 100 height 20
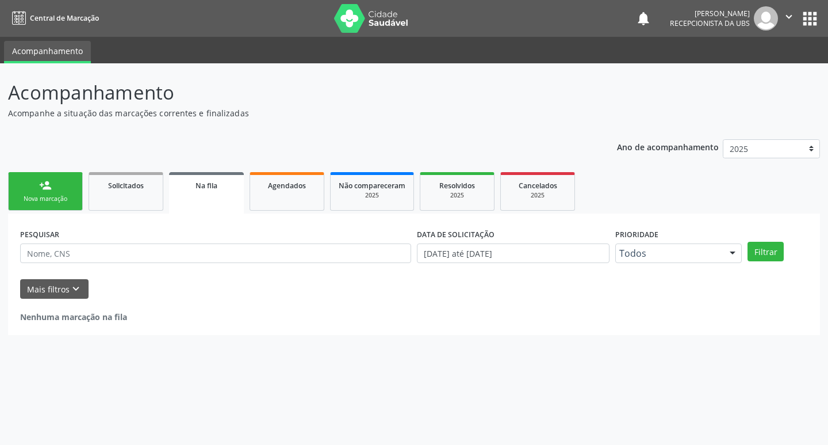
click at [38, 190] on link "person_add Nova marcação" at bounding box center [45, 191] width 75 height 39
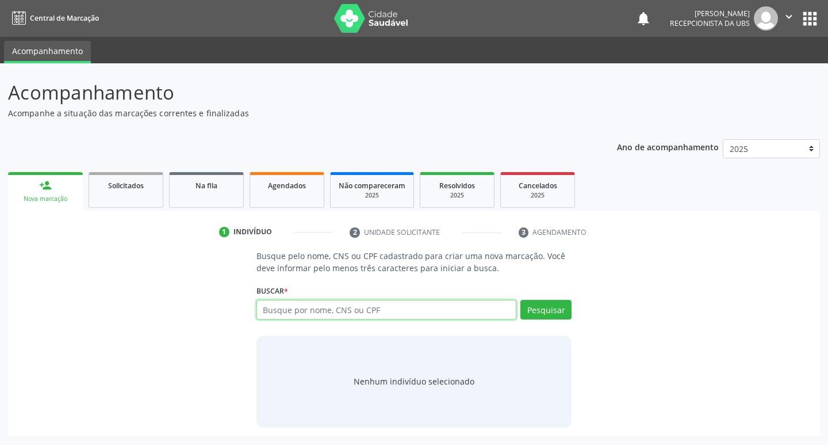
drag, startPoint x: 308, startPoint y: 303, endPoint x: 304, endPoint y: 314, distance: 11.5
click at [307, 304] on input "text" at bounding box center [387, 310] width 261 height 20
type input "705000083754356"
click at [538, 305] on button "Pesquisar" at bounding box center [546, 310] width 51 height 20
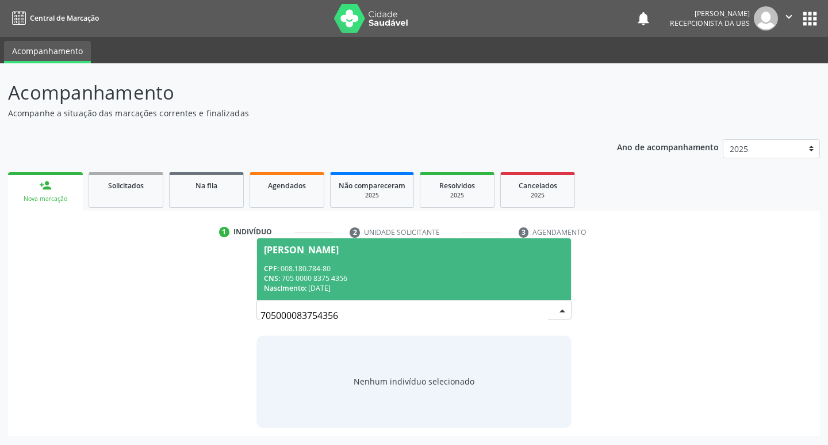
click at [408, 275] on div "CNS: 705 0000 8375 4356" at bounding box center [414, 278] width 301 height 10
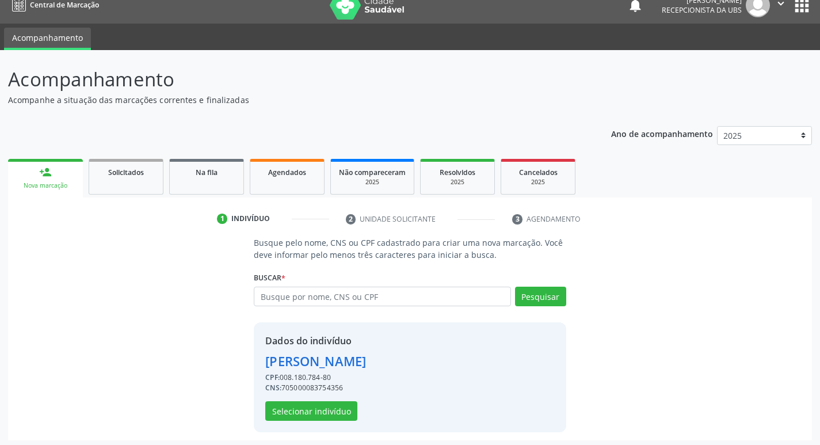
scroll to position [17, 0]
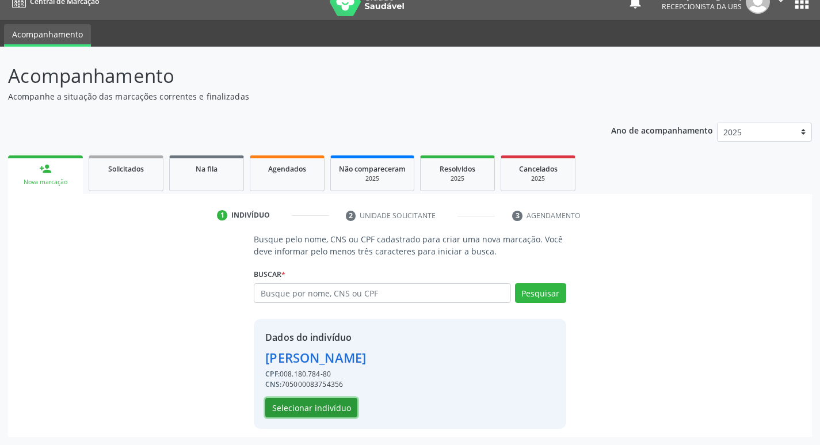
click at [315, 408] on button "Selecionar indivíduo" at bounding box center [311, 407] width 92 height 20
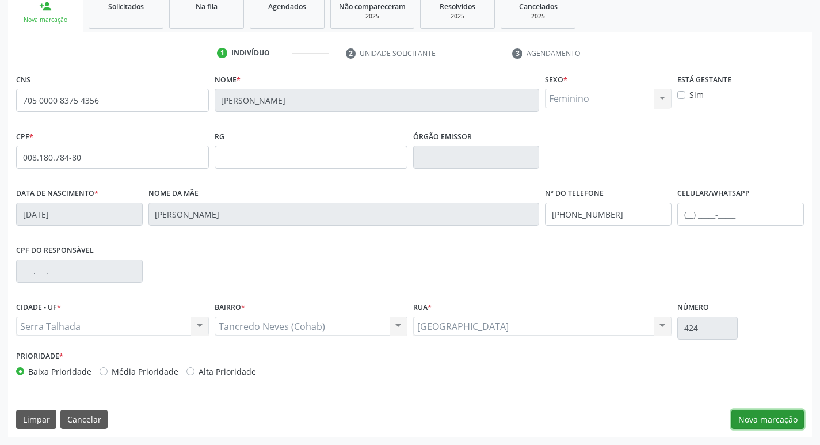
click at [755, 417] on button "Nova marcação" at bounding box center [767, 420] width 72 height 20
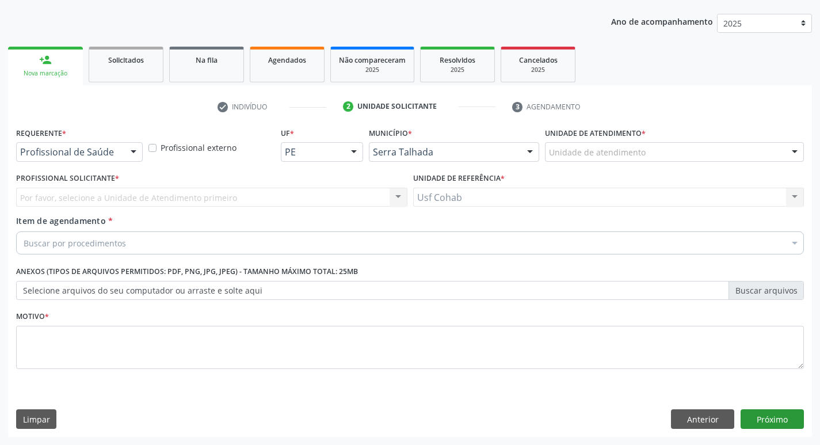
scroll to position [125, 0]
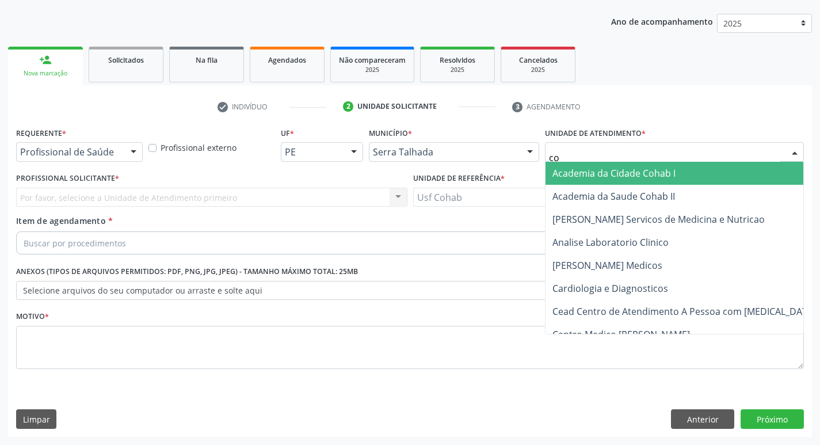
type input "coh"
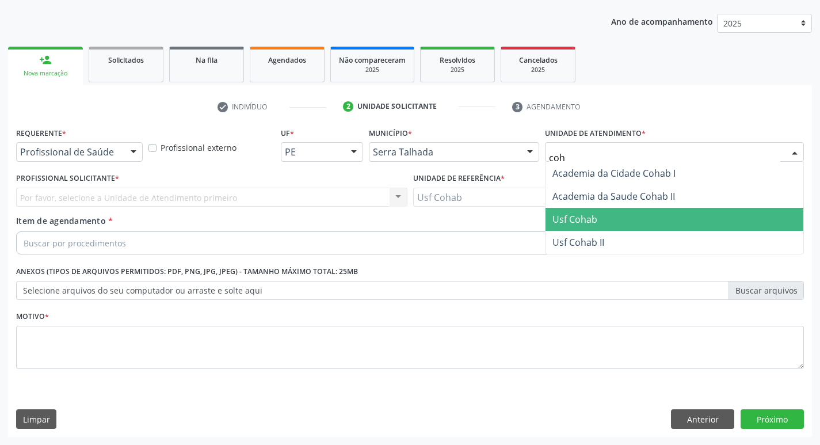
click at [627, 220] on span "Usf Cohab" at bounding box center [674, 219] width 258 height 23
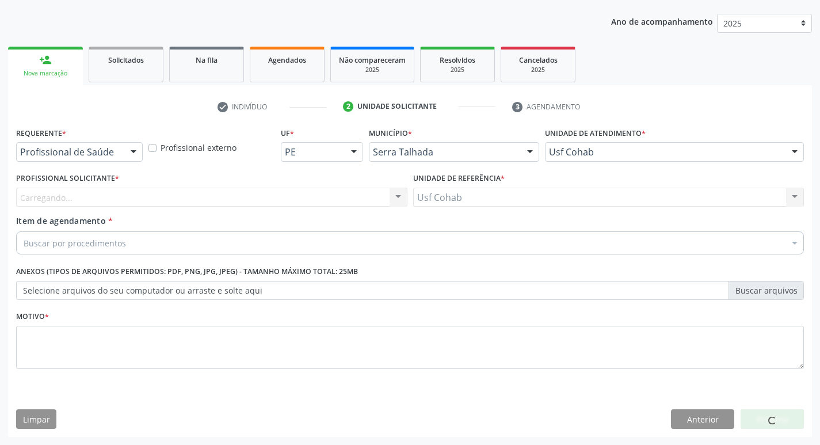
click at [209, 232] on div "Buscar por procedimentos" at bounding box center [409, 242] width 787 height 23
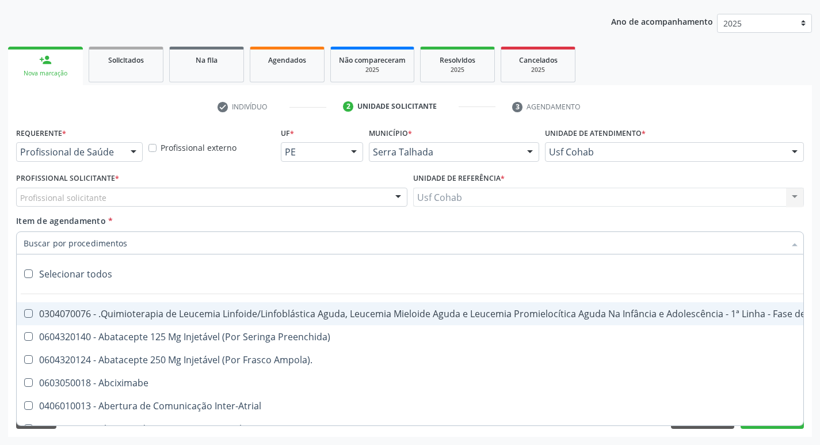
click at [204, 243] on input "Item de agendamento *" at bounding box center [404, 242] width 761 height 23
drag, startPoint x: 169, startPoint y: 204, endPoint x: 175, endPoint y: 199, distance: 7.8
click at [169, 203] on div "Profissional solicitante" at bounding box center [211, 198] width 391 height 20
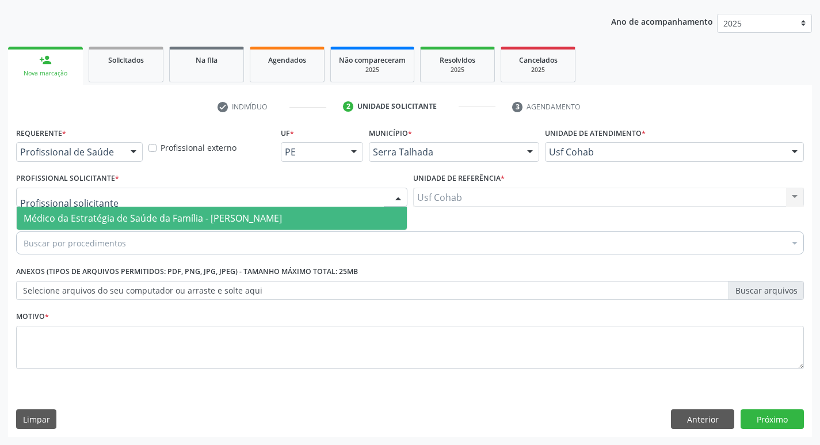
click at [176, 197] on input "text" at bounding box center [202, 203] width 364 height 23
click at [169, 212] on span "Médico da Estratégia de Saúde da Família - [PERSON_NAME]" at bounding box center [153, 218] width 258 height 13
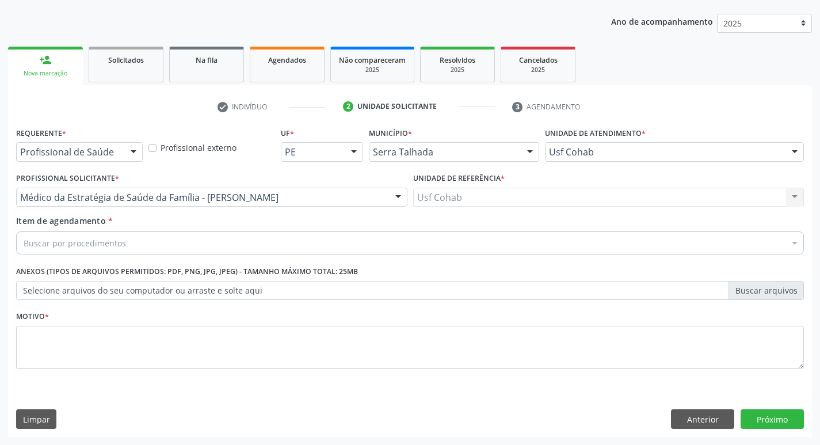
click at [152, 251] on div "Buscar por procedimentos Selecionar todos 0304070076 - .Quimioterapia de Leucem…" at bounding box center [409, 241] width 787 height 20
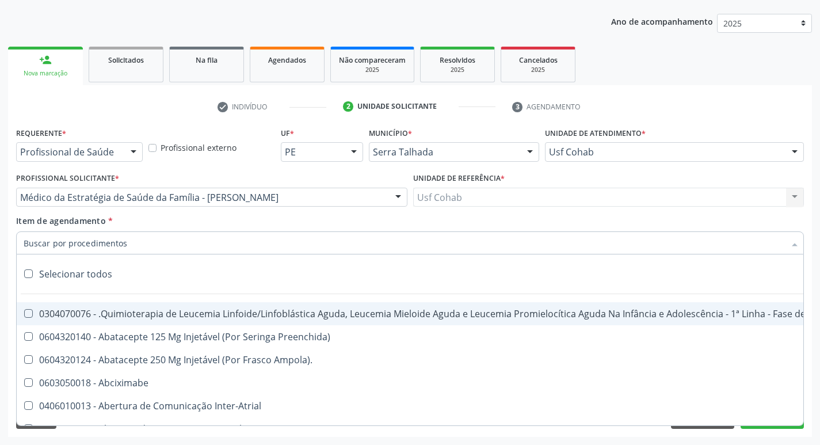
click at [161, 241] on input "Item de agendamento *" at bounding box center [404, 242] width 761 height 23
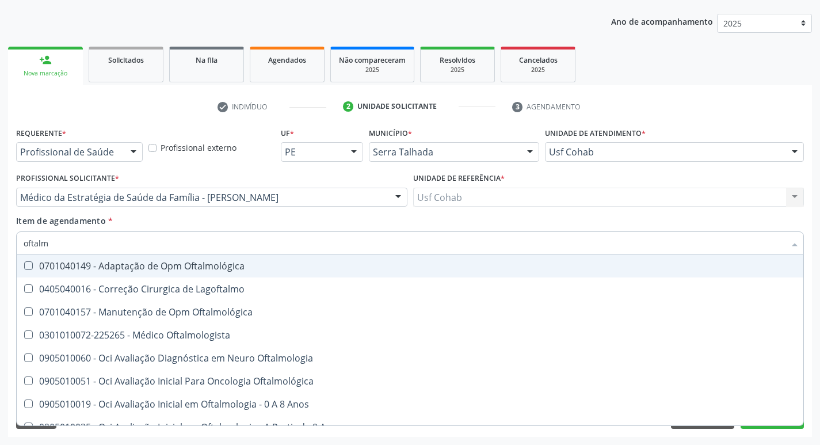
type input "oftalmo"
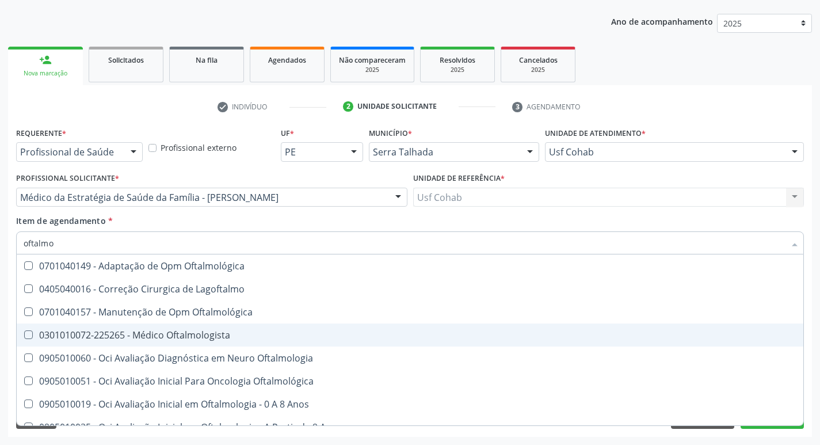
drag, startPoint x: 172, startPoint y: 330, endPoint x: 85, endPoint y: 306, distance: 90.2
click at [168, 330] on div "0301010072-225265 - Médico Oftalmologista" at bounding box center [410, 334] width 772 height 9
checkbox Oftalmologista "true"
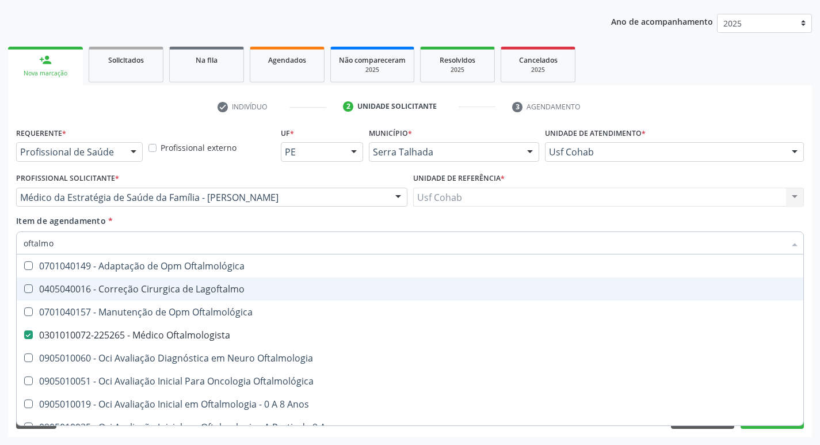
click at [0, 263] on div "Acompanhamento Acompanhe a situação das marcações correntes e finalizadas Relat…" at bounding box center [410, 191] width 820 height 507
checkbox Lagoftalmo "true"
checkbox Oftalmologista "false"
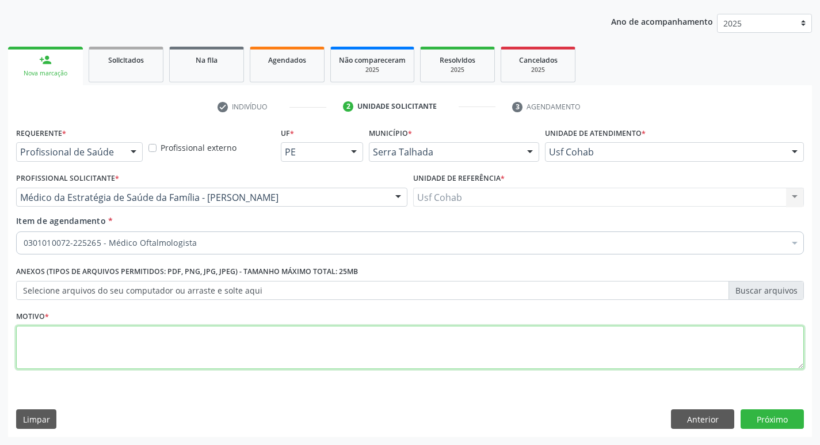
click at [283, 350] on textarea at bounding box center [409, 348] width 787 height 44
type textarea "-"
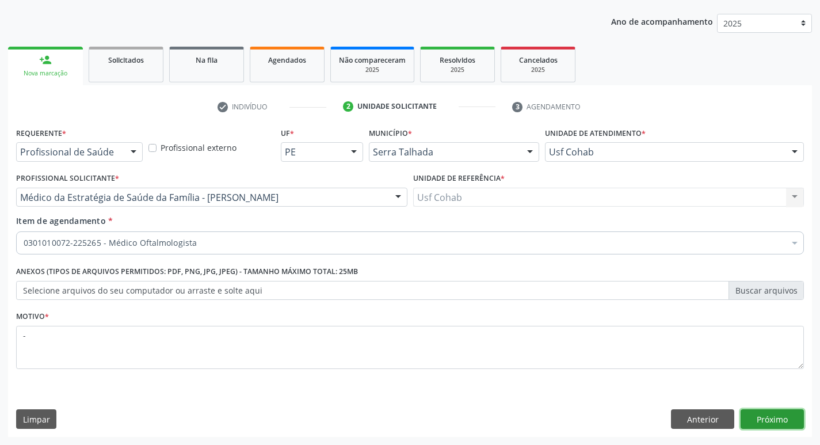
click at [782, 422] on button "Próximo" at bounding box center [771, 419] width 63 height 20
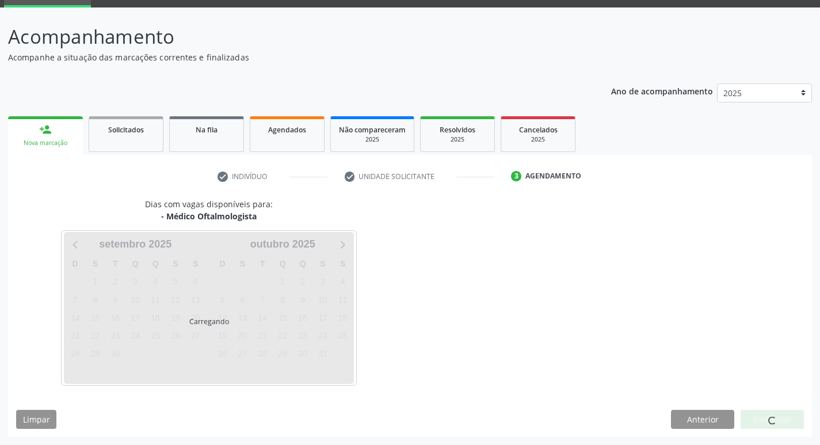
scroll to position [56, 0]
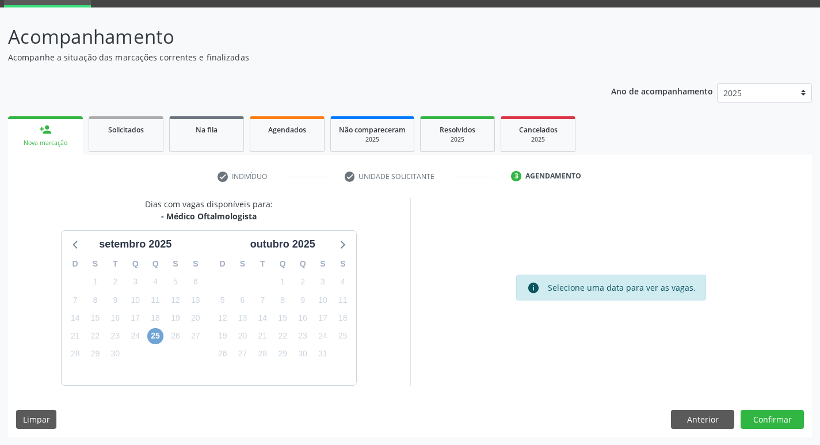
click at [156, 333] on span "25" at bounding box center [155, 336] width 16 height 16
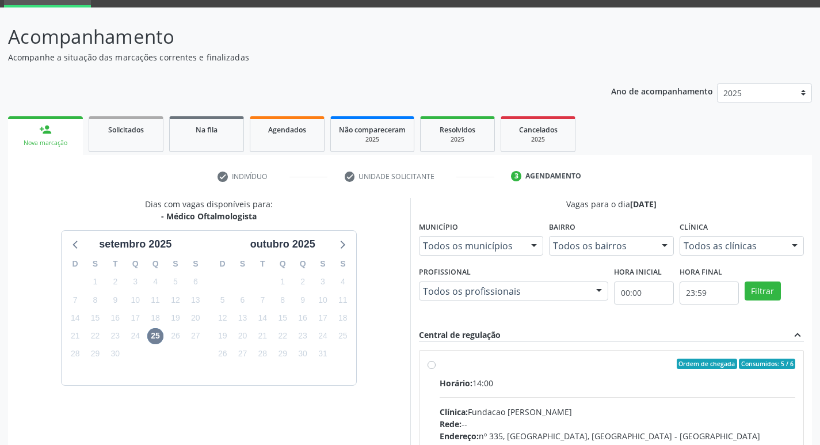
click at [528, 380] on div "Horário: 14:00" at bounding box center [617, 383] width 356 height 12
click at [435, 369] on input "Ordem de chegada Consumidos: 5 / 6 Horário: 14:00 Clínica: Fundacao [PERSON_NAM…" at bounding box center [431, 363] width 8 height 10
radio input "true"
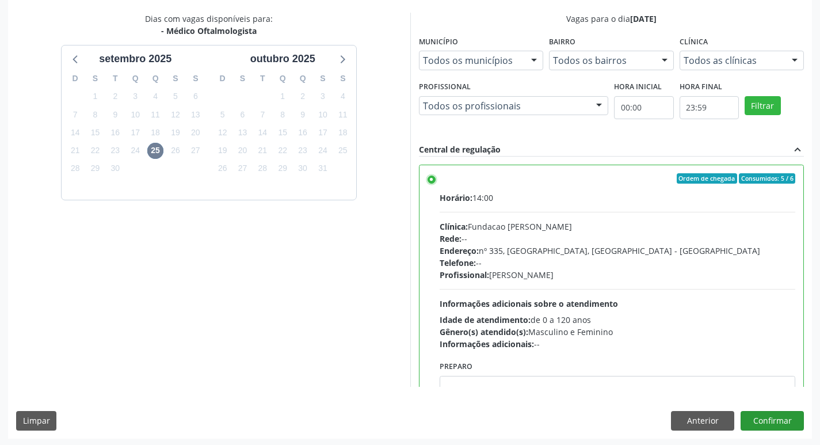
scroll to position [243, 0]
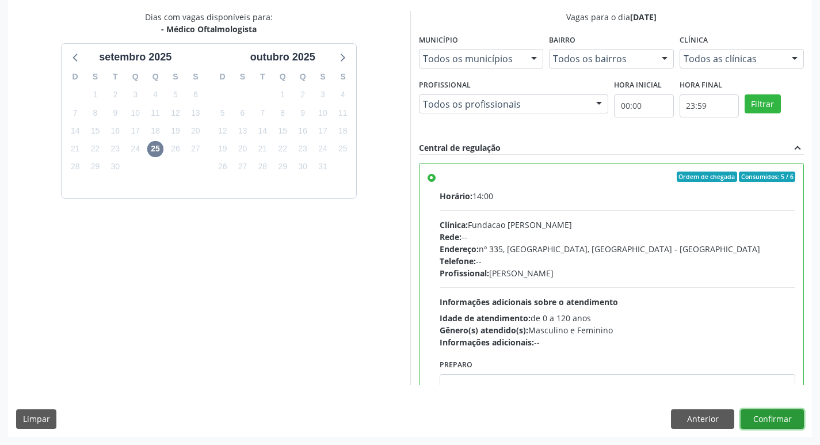
click at [775, 422] on button "Confirmar" at bounding box center [771, 419] width 63 height 20
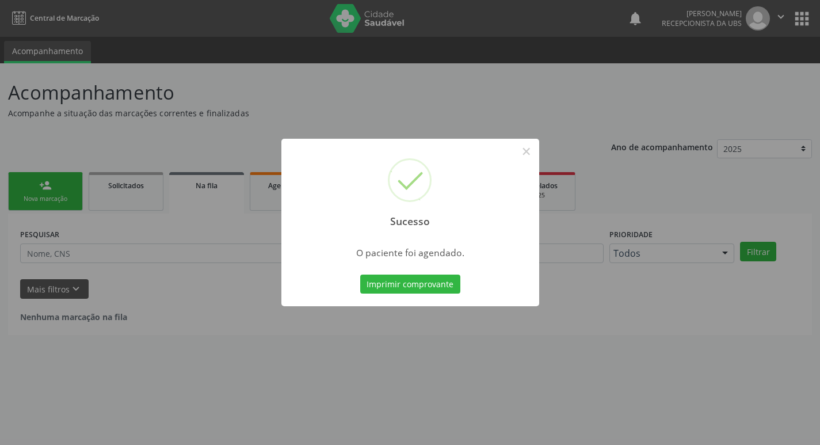
scroll to position [0, 0]
click at [428, 282] on button "Imprimir comprovante" at bounding box center [414, 284] width 100 height 20
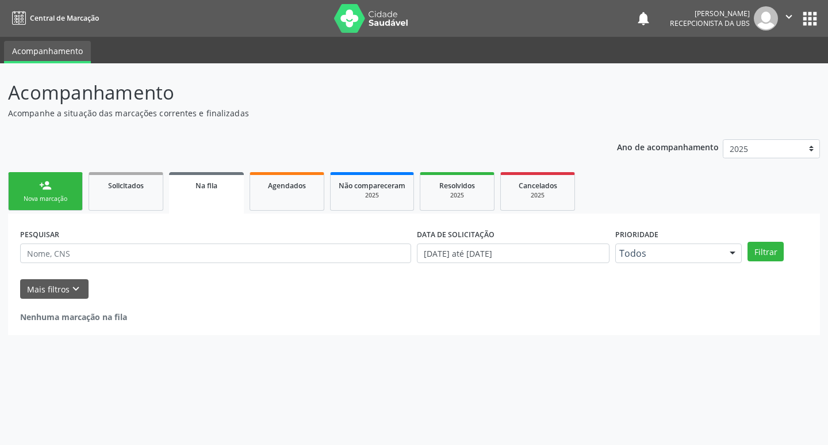
click at [61, 205] on link "person_add Nova marcação" at bounding box center [45, 191] width 75 height 39
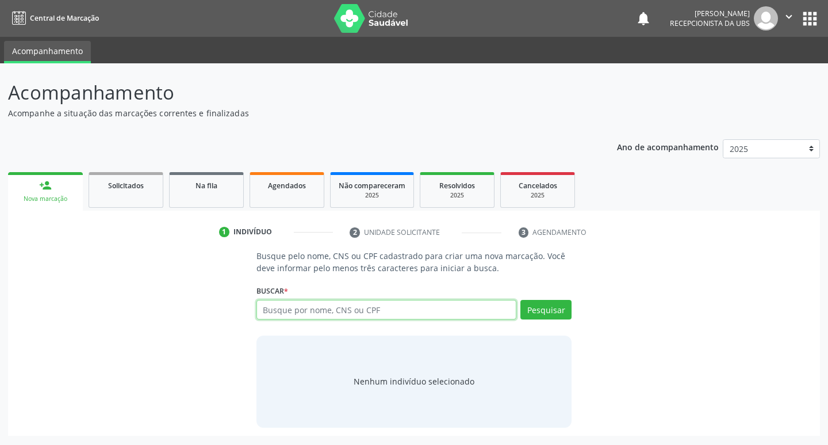
click at [349, 314] on input "text" at bounding box center [387, 310] width 261 height 20
type input "898004513019613"
click at [539, 316] on button "Pesquisar" at bounding box center [546, 310] width 51 height 20
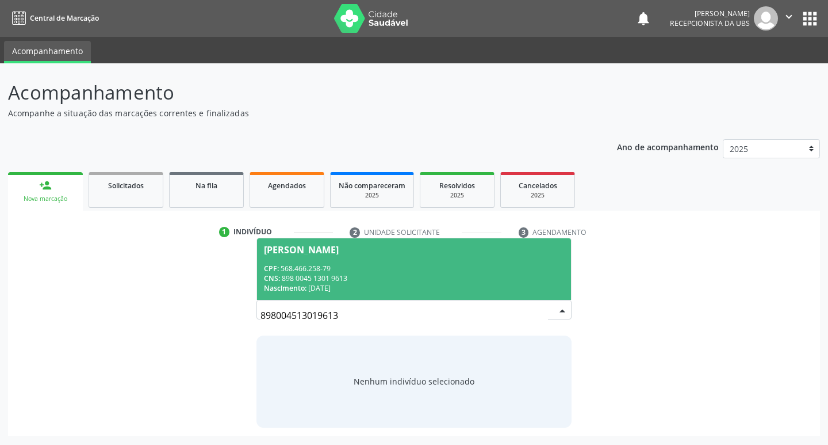
click at [346, 276] on div "CNS: 898 0045 1301 9613" at bounding box center [414, 278] width 301 height 10
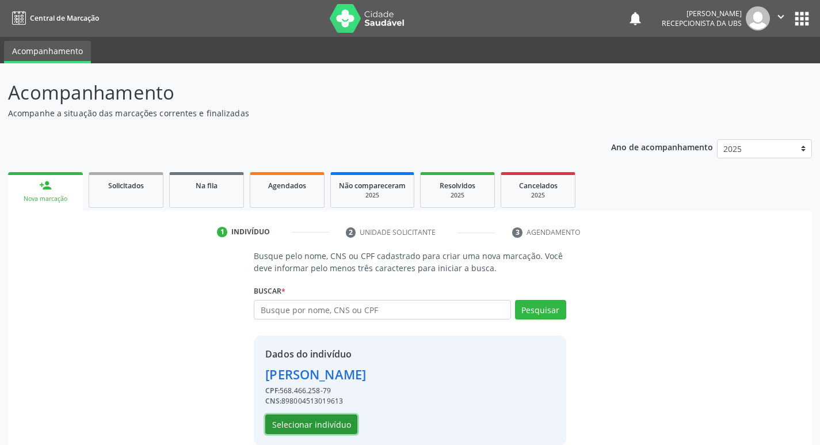
click at [323, 420] on button "Selecionar indivíduo" at bounding box center [311, 424] width 92 height 20
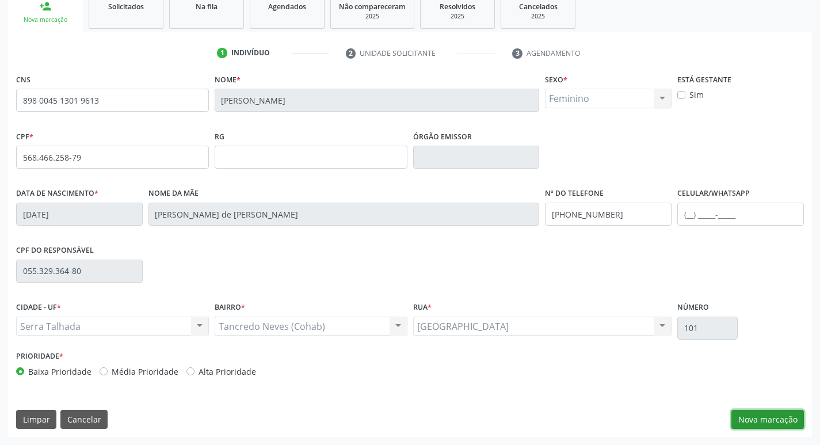
click at [762, 411] on button "Nova marcação" at bounding box center [767, 420] width 72 height 20
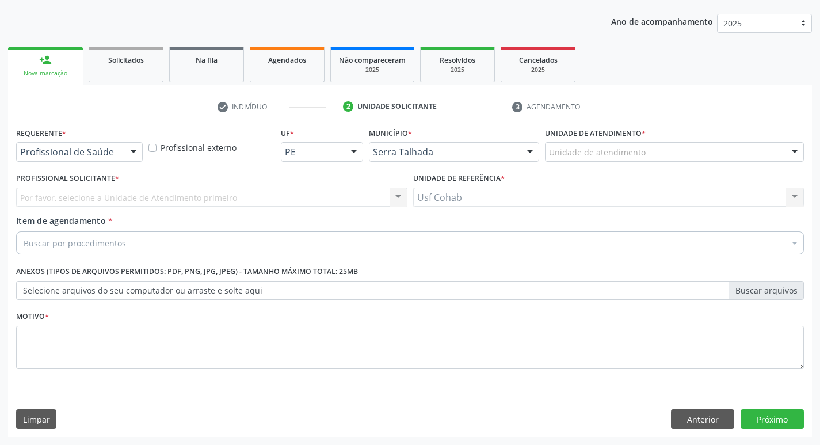
scroll to position [125, 0]
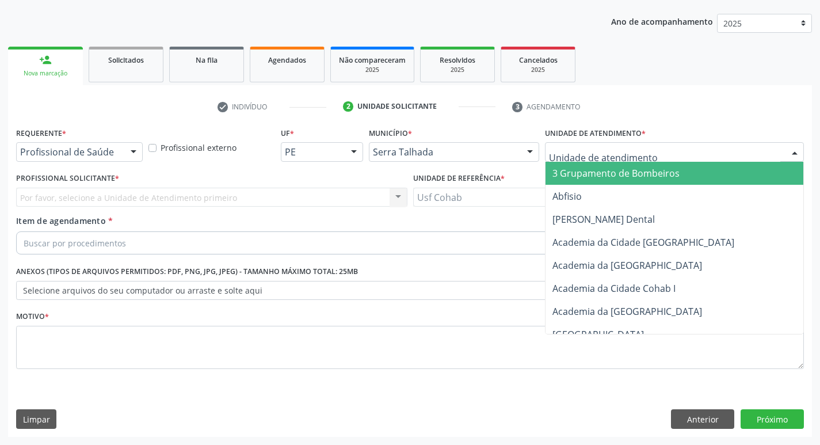
drag, startPoint x: 652, startPoint y: 147, endPoint x: 677, endPoint y: 156, distance: 26.9
click at [652, 147] on div at bounding box center [674, 152] width 259 height 20
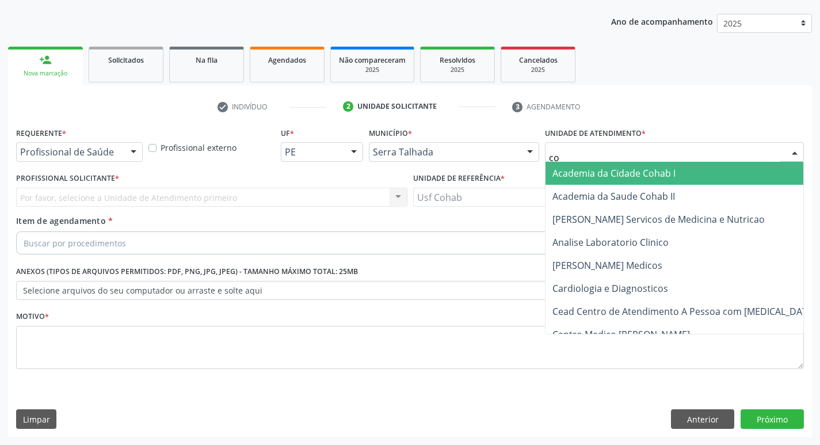
type input "coh"
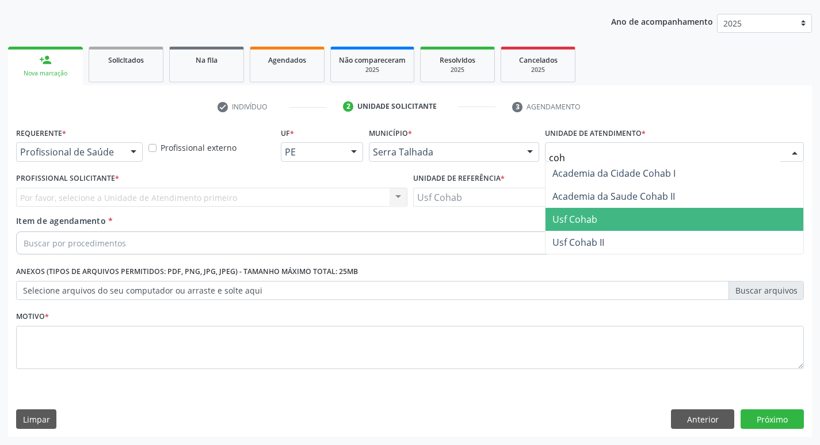
click at [575, 214] on span "Usf Cohab" at bounding box center [574, 219] width 45 height 13
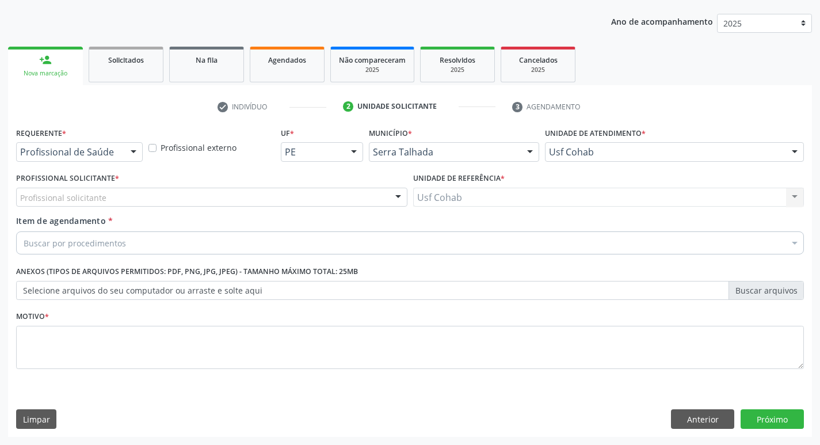
click at [124, 186] on div "Profissional Solicitante * Profissional solicitante Médico da Estratégia de Saú…" at bounding box center [211, 188] width 391 height 37
click at [124, 193] on div "Profissional solicitante" at bounding box center [211, 198] width 391 height 20
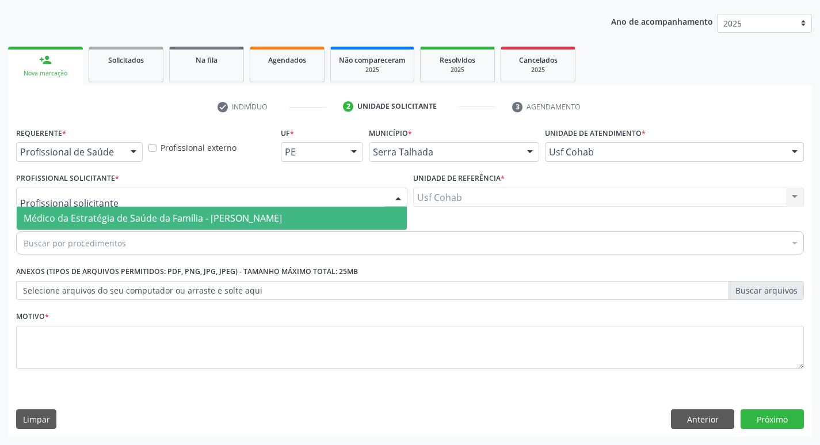
click at [127, 219] on span "Médico da Estratégia de Saúde da Família - [PERSON_NAME]" at bounding box center [153, 218] width 258 height 13
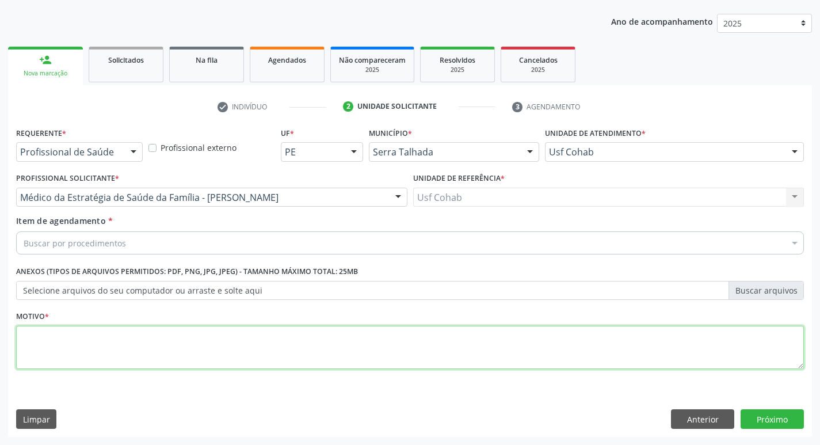
click at [102, 348] on textarea at bounding box center [409, 348] width 787 height 44
type textarea "-"
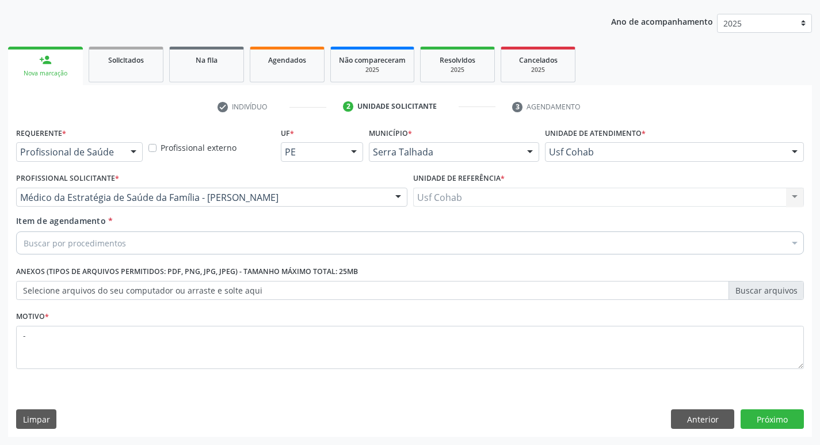
click at [160, 241] on div "Buscar por procedimentos" at bounding box center [409, 242] width 787 height 23
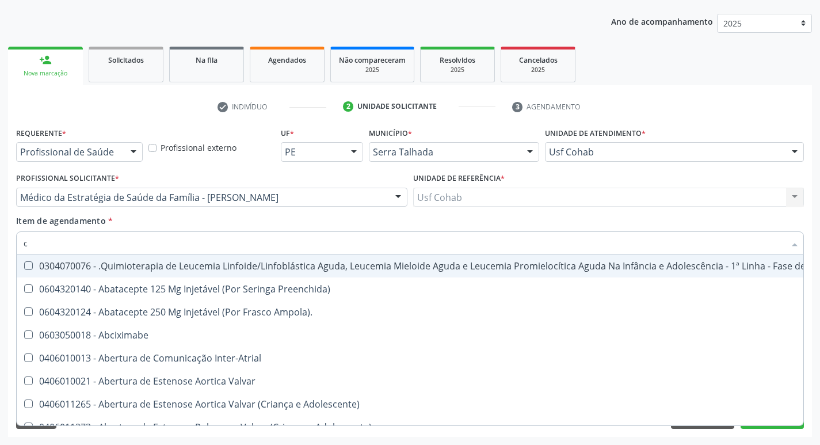
type input "co"
